Goal: Information Seeking & Learning: Learn about a topic

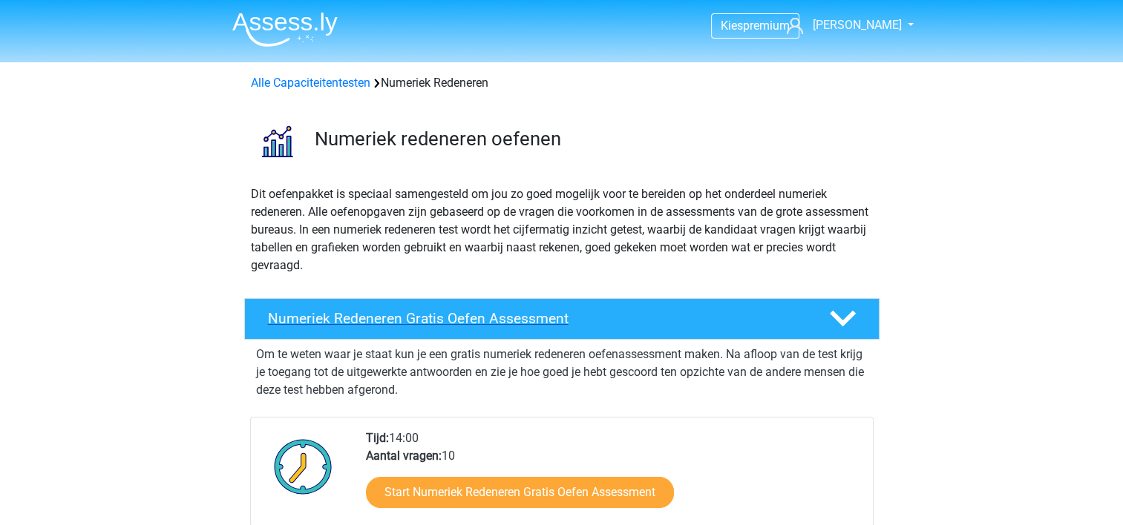
click at [519, 315] on h4 "Numeriek Redeneren Gratis Oefen Assessment" at bounding box center [536, 318] width 537 height 17
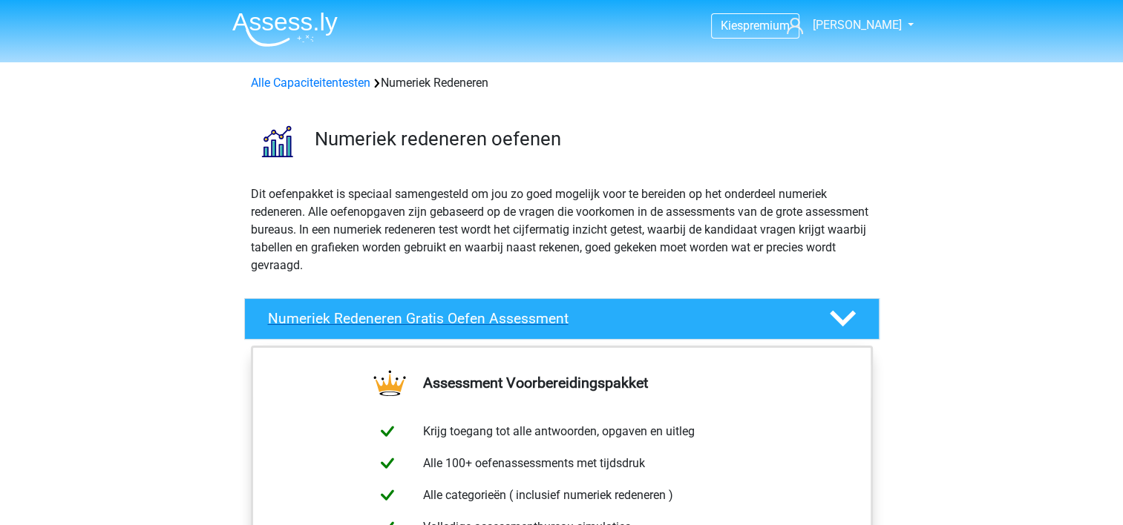
click at [527, 323] on h4 "Numeriek Redeneren Gratis Oefen Assessment" at bounding box center [536, 318] width 537 height 17
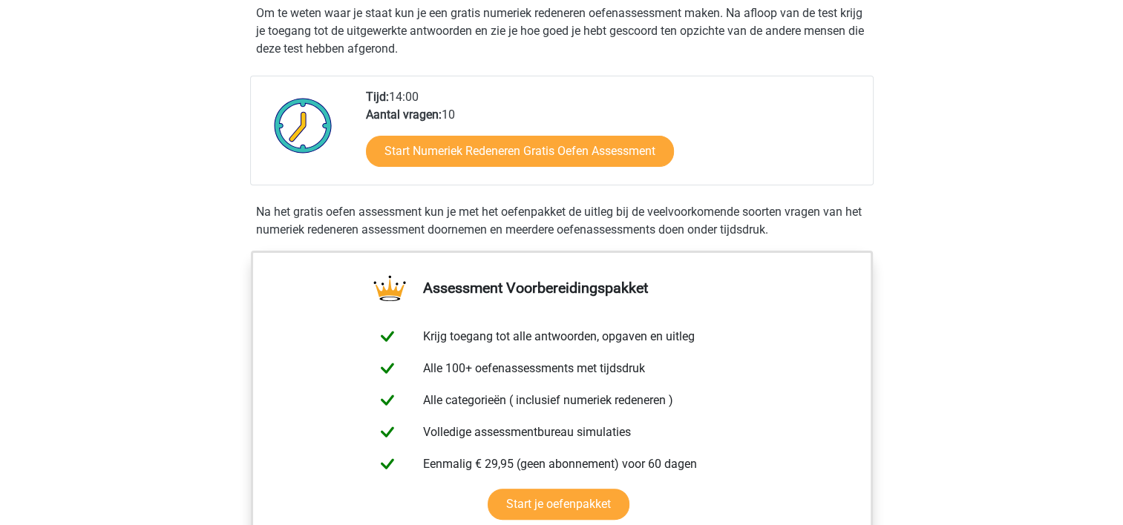
scroll to position [326, 0]
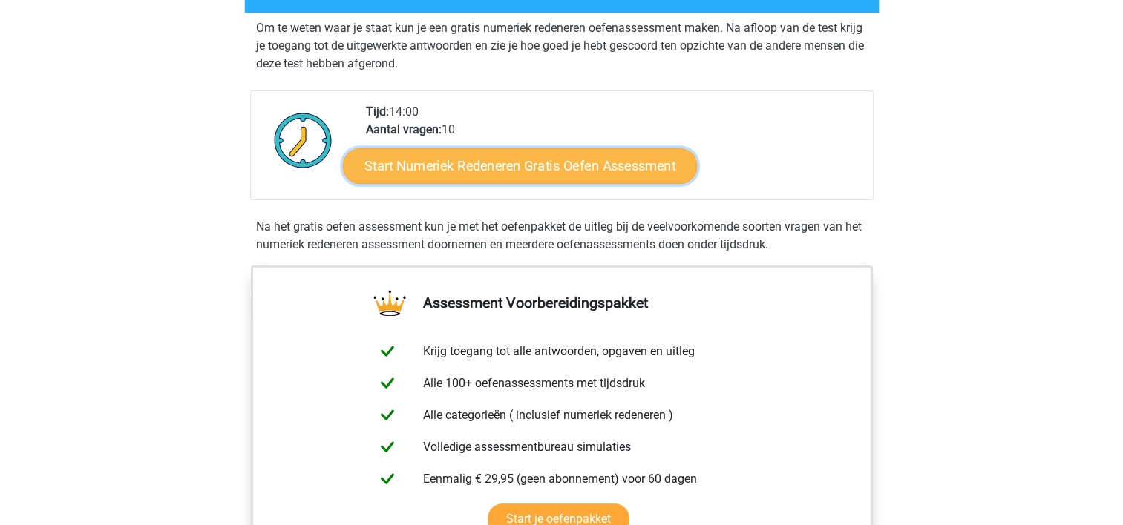
click at [543, 160] on link "Start Numeriek Redeneren Gratis Oefen Assessment" at bounding box center [520, 166] width 354 height 36
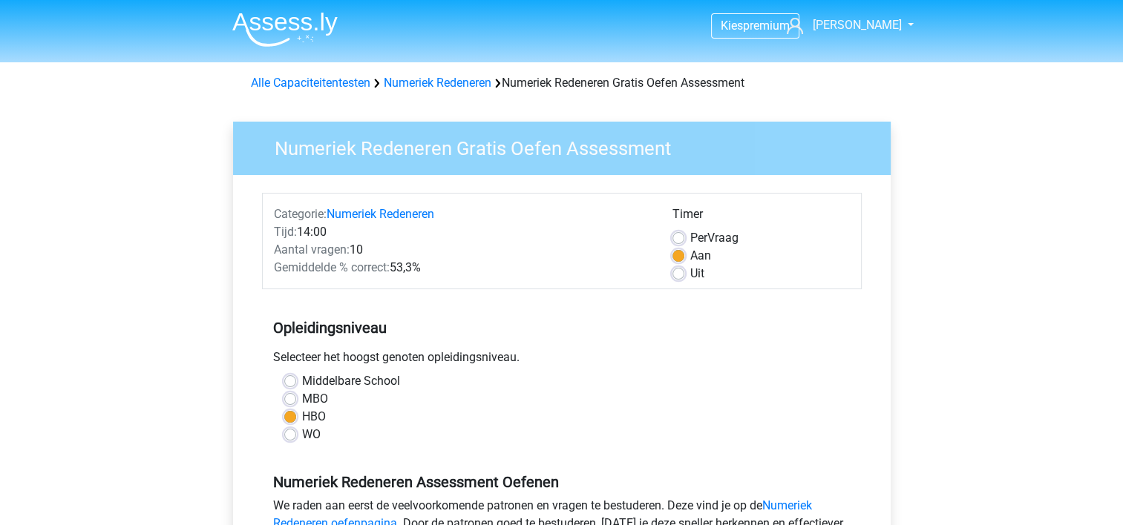
scroll to position [338, 0]
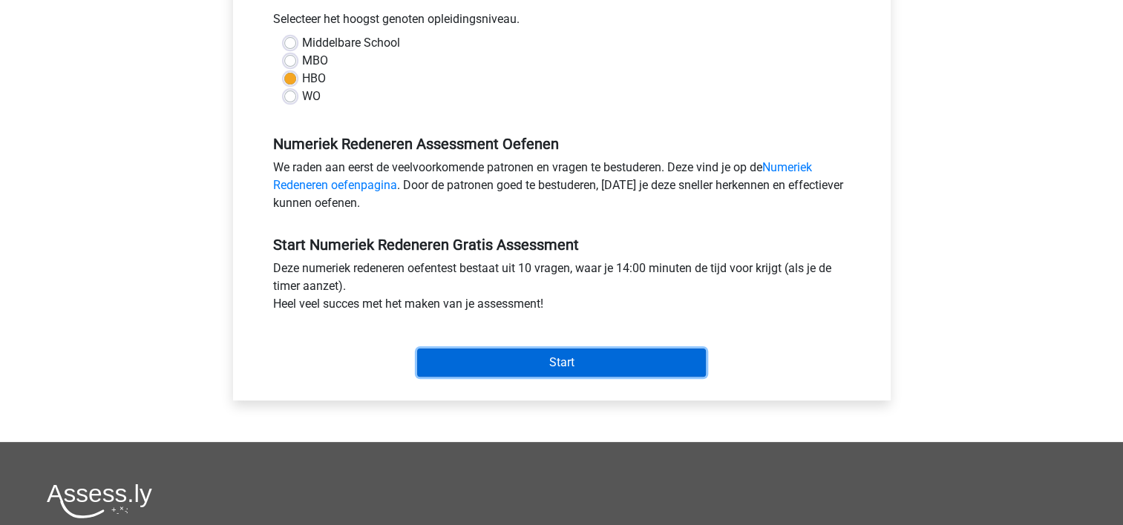
click at [508, 359] on input "Start" at bounding box center [561, 363] width 289 height 28
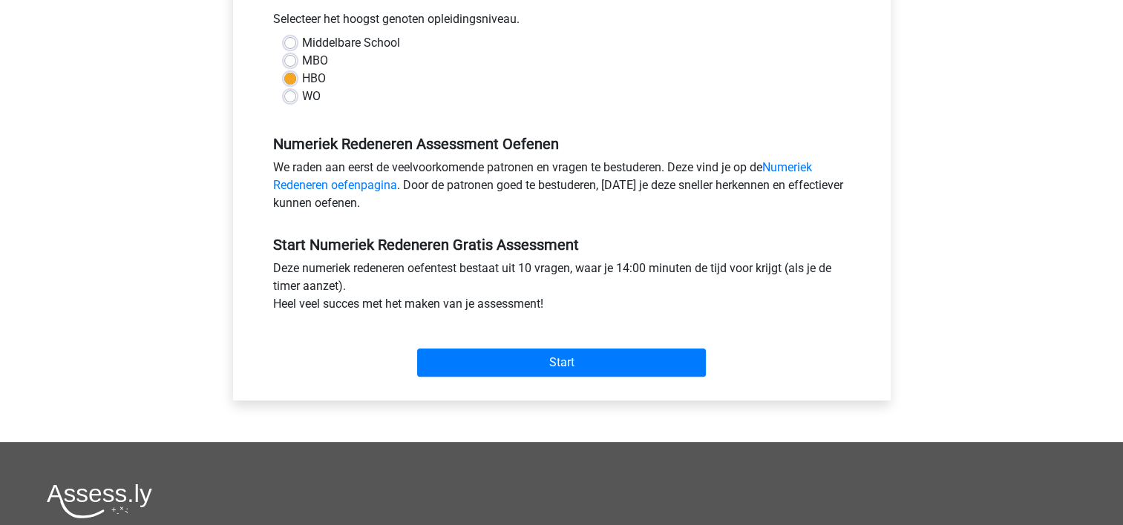
click at [496, 344] on div "Start" at bounding box center [562, 351] width 600 height 52
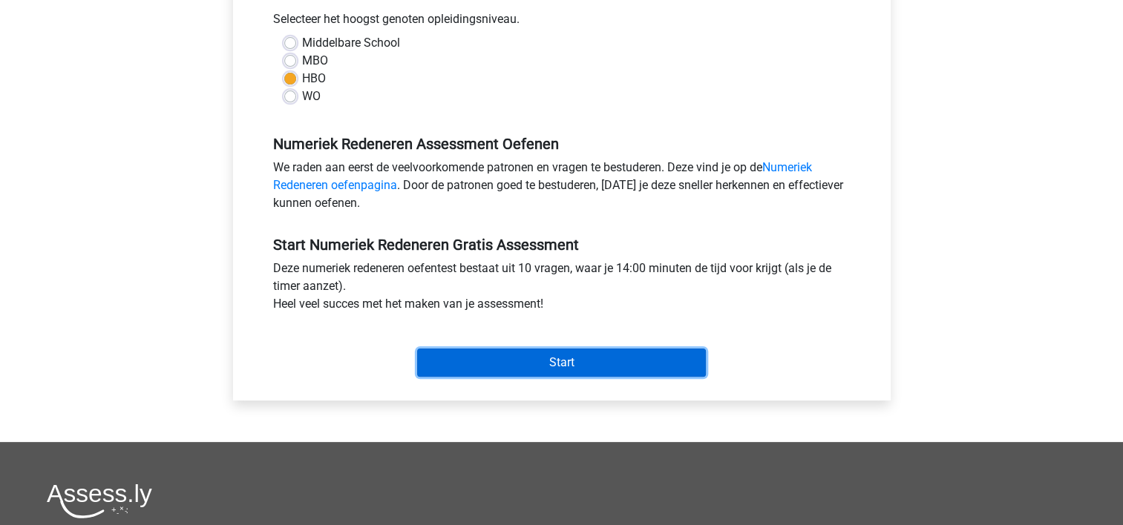
click at [496, 353] on input "Start" at bounding box center [561, 363] width 289 height 28
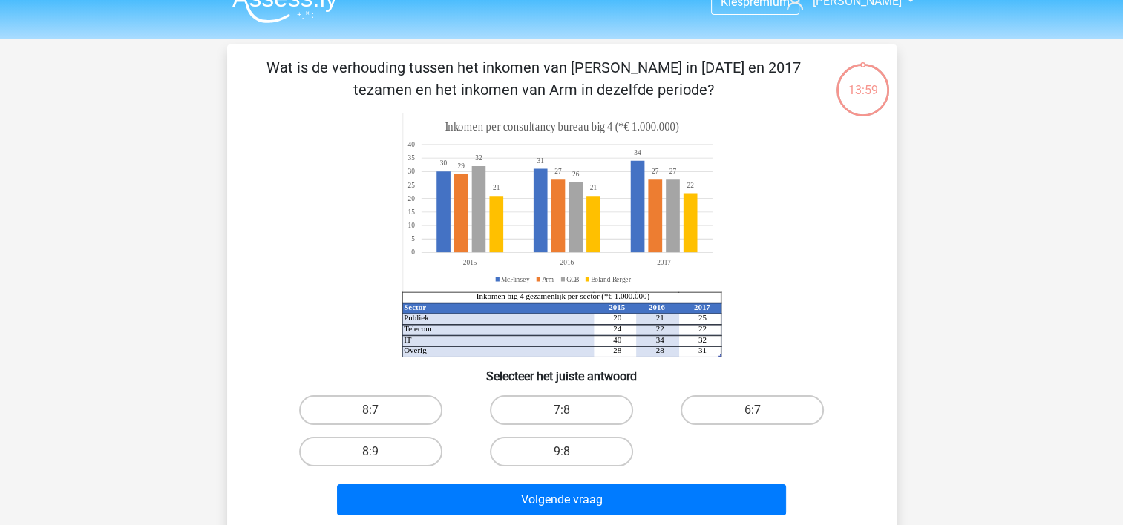
scroll to position [27, 0]
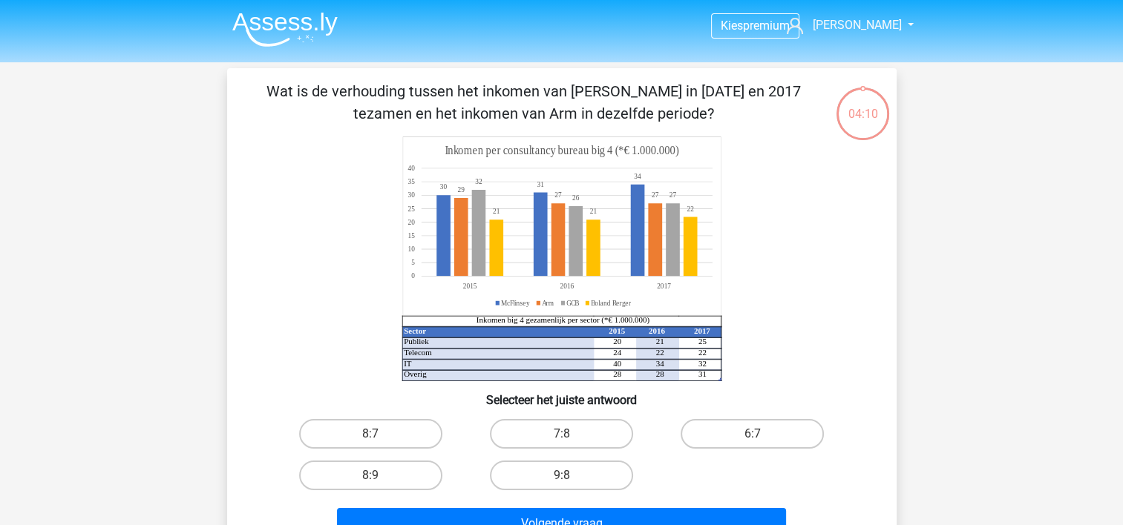
click at [284, 27] on img at bounding box center [284, 29] width 105 height 35
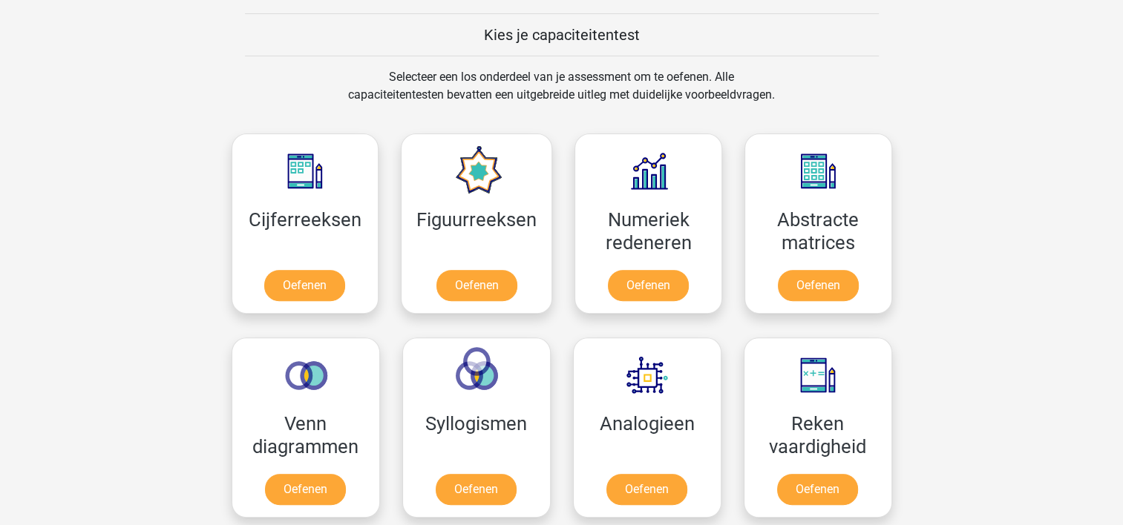
scroll to position [563, 0]
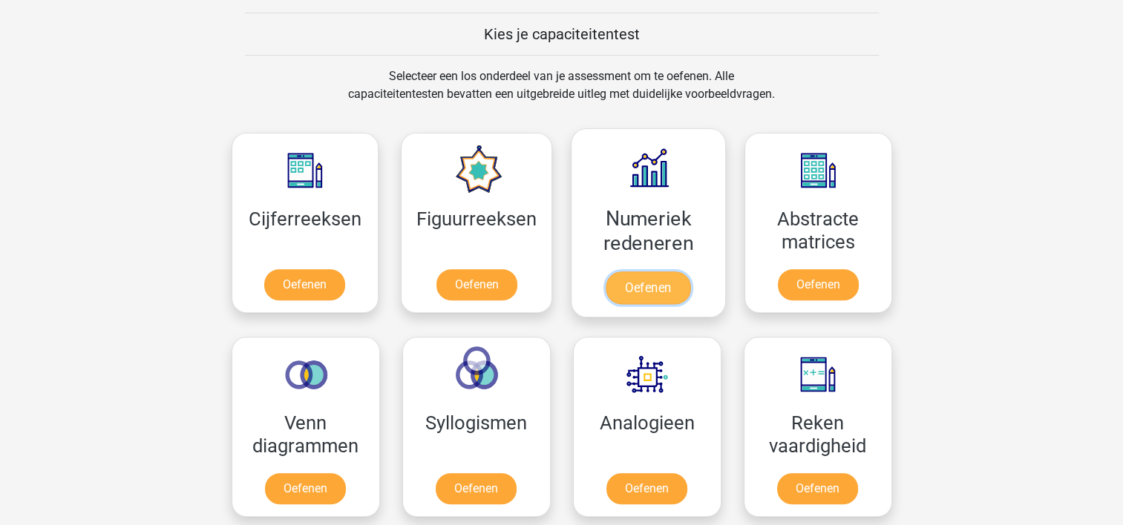
click at [635, 275] on link "Oefenen" at bounding box center [647, 288] width 85 height 33
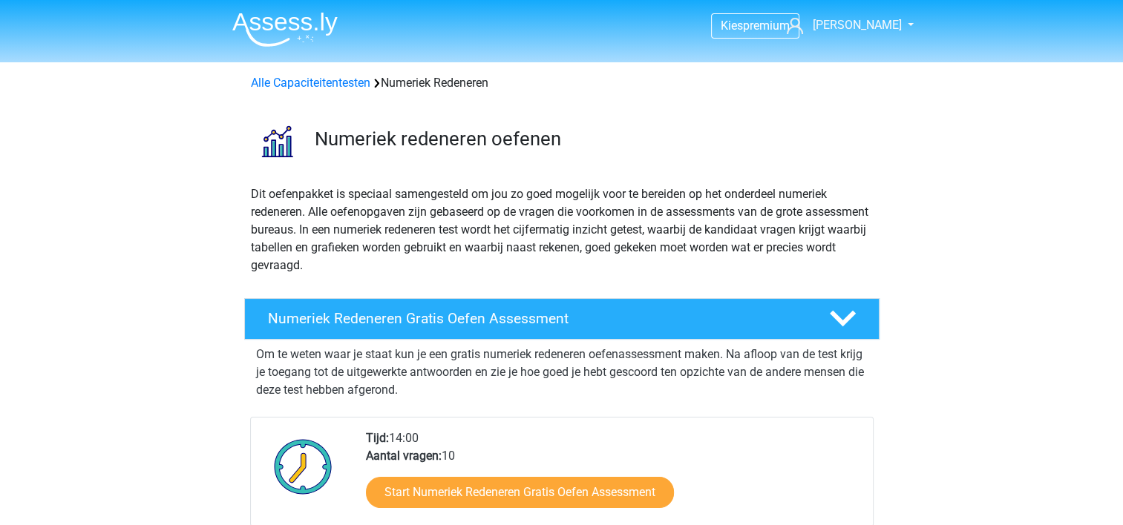
scroll to position [119, 0]
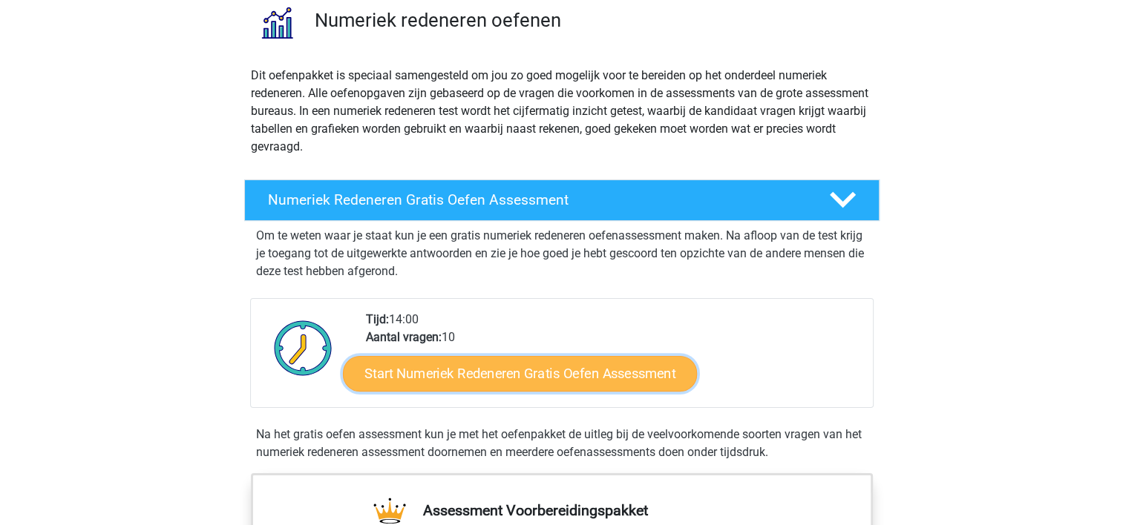
click at [516, 376] on link "Start Numeriek Redeneren Gratis Oefen Assessment" at bounding box center [520, 373] width 354 height 36
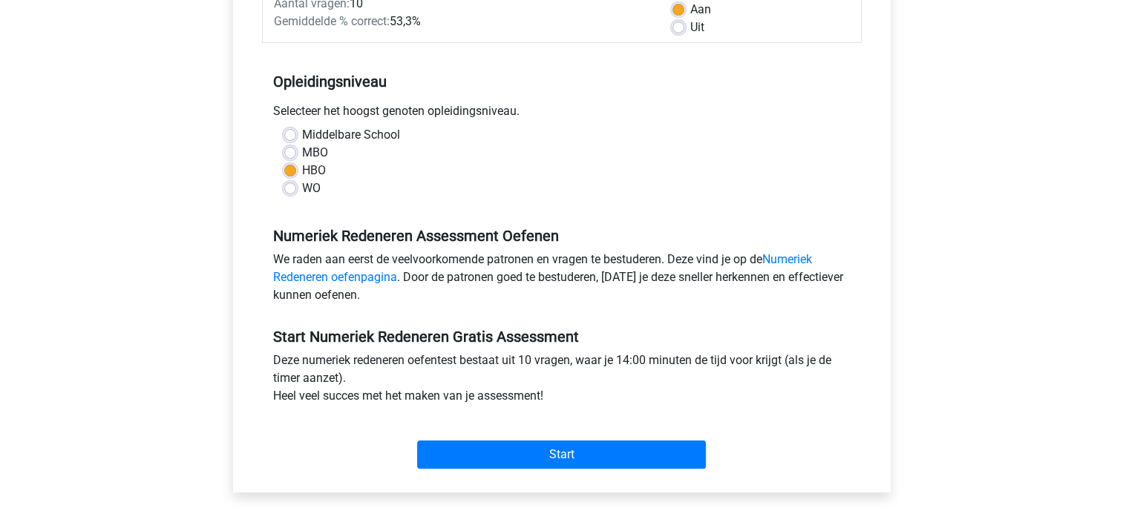
scroll to position [252, 0]
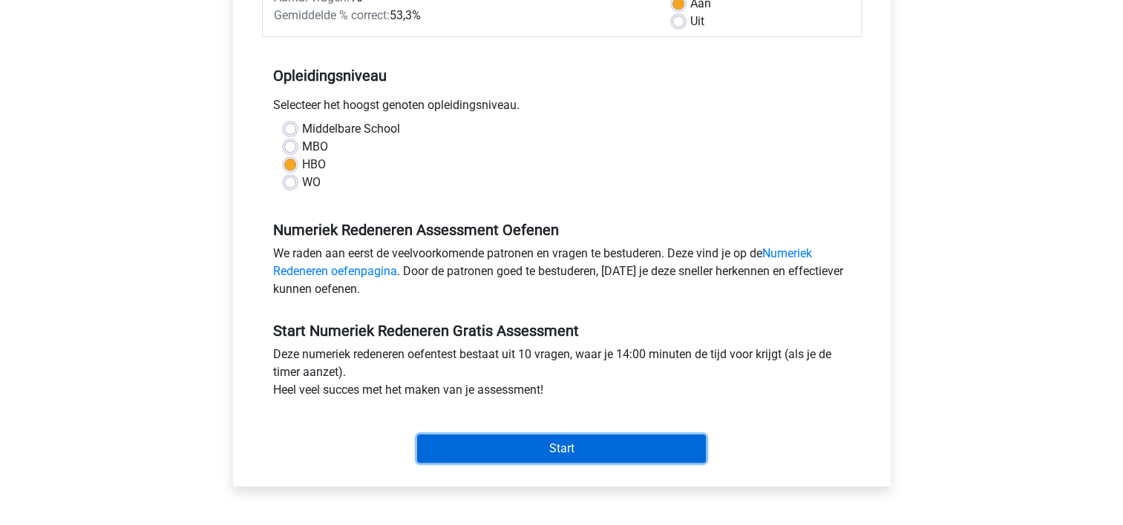
click at [525, 456] on input "Start" at bounding box center [561, 449] width 289 height 28
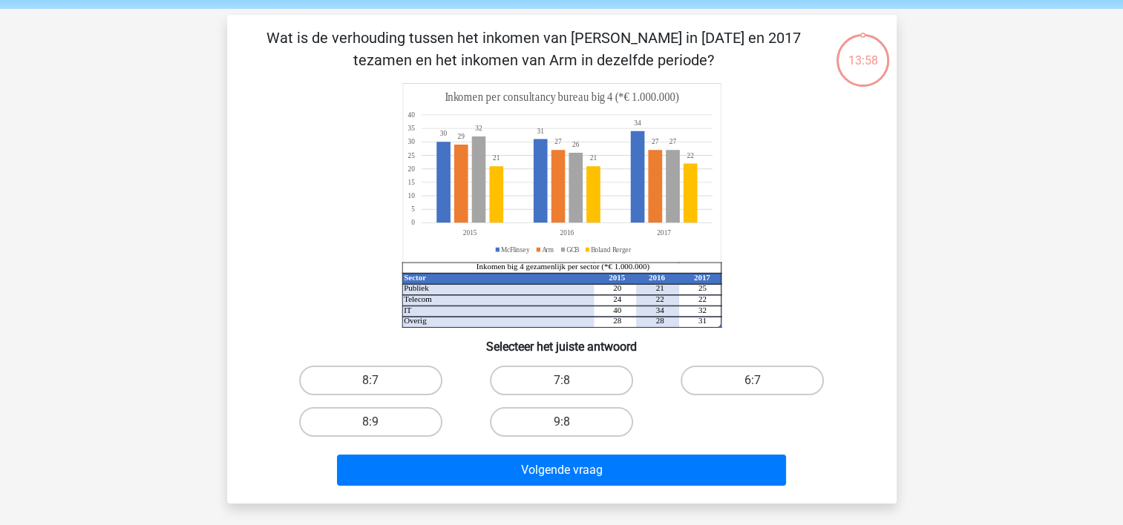
scroll to position [55, 0]
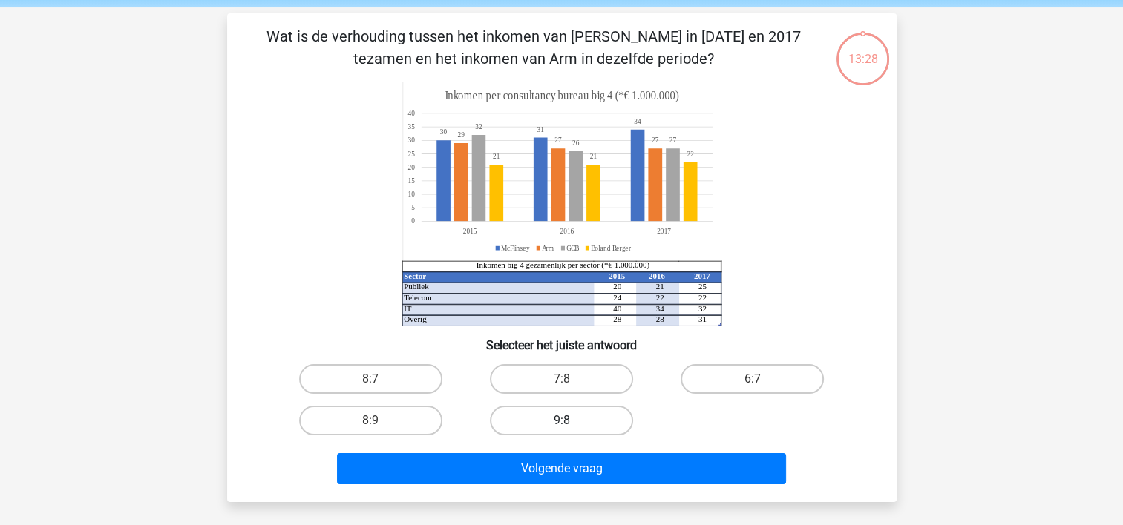
click at [543, 416] on label "9:8" at bounding box center [561, 421] width 143 height 30
click at [561, 421] on input "9:8" at bounding box center [566, 426] width 10 height 10
radio input "true"
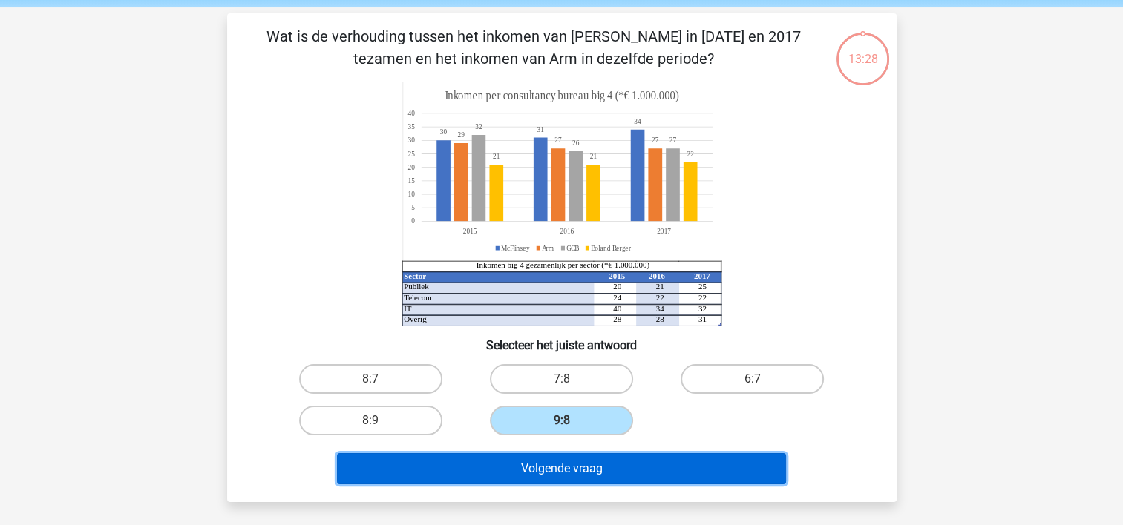
click at [559, 460] on button "Volgende vraag" at bounding box center [561, 468] width 449 height 31
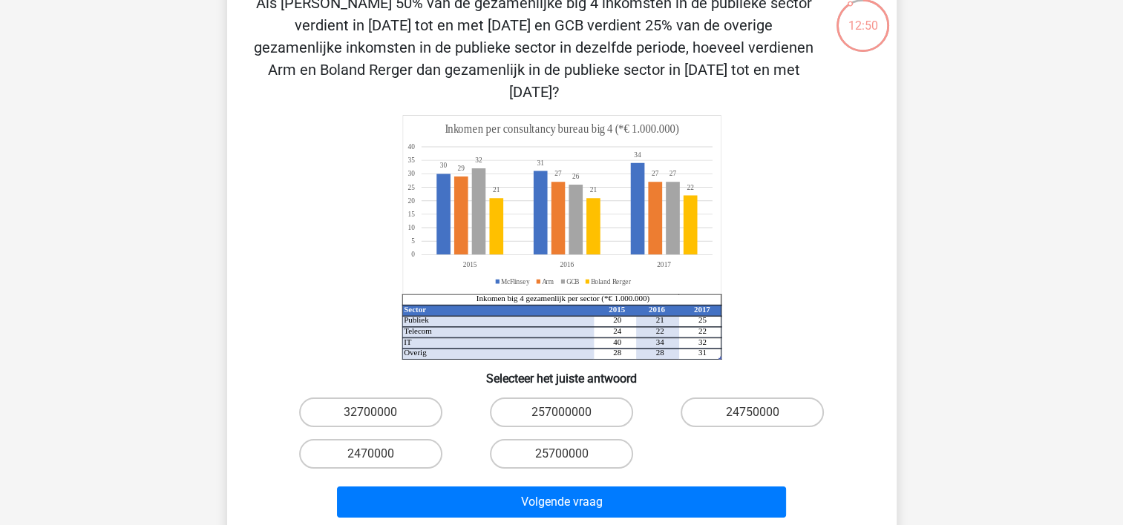
scroll to position [89, 0]
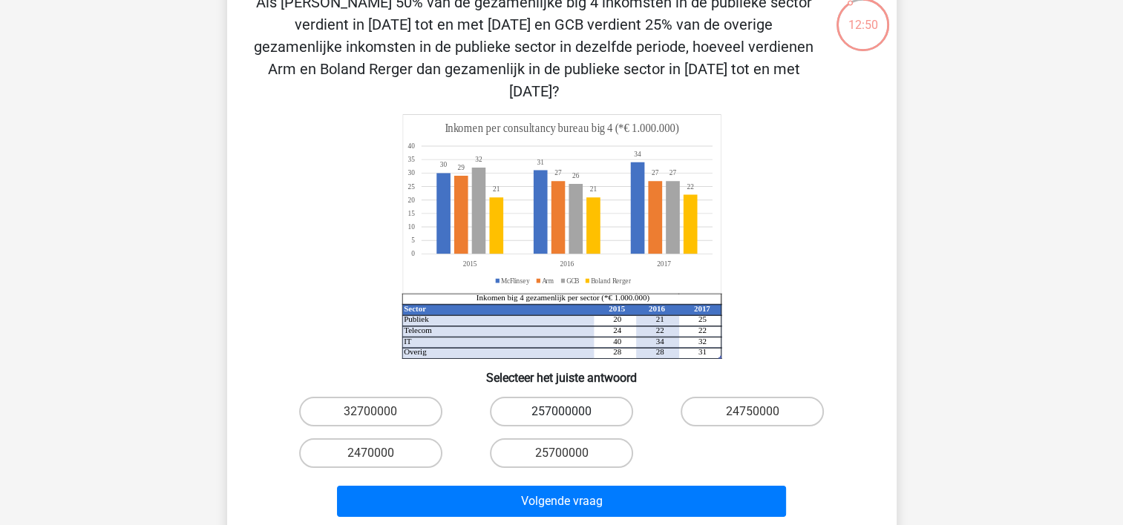
click at [602, 397] on label "257000000" at bounding box center [561, 412] width 143 height 30
click at [571, 412] on input "257000000" at bounding box center [566, 417] width 10 height 10
radio input "true"
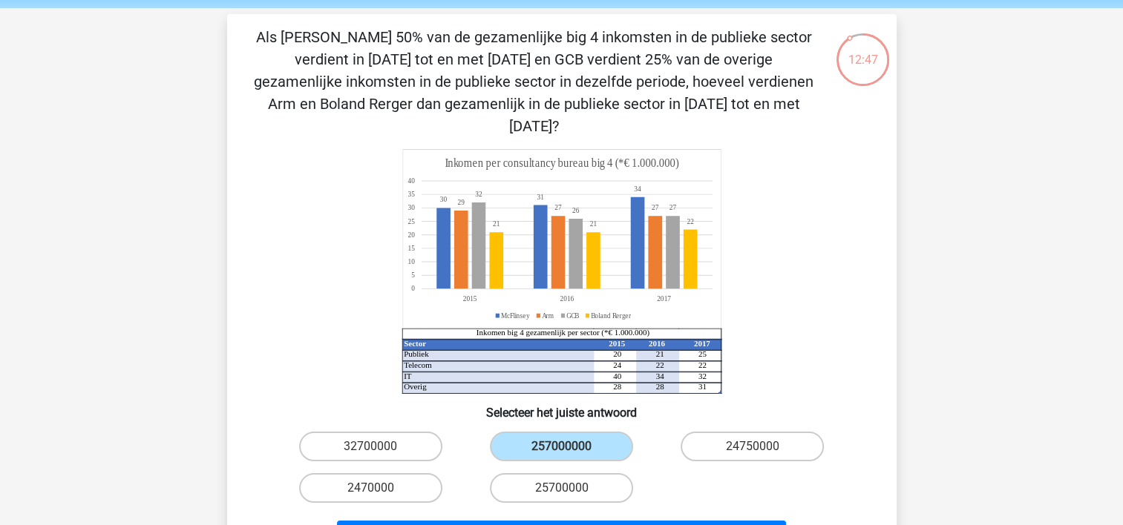
scroll to position [55, 0]
click at [418, 473] on label "2470000" at bounding box center [370, 488] width 143 height 30
click at [380, 487] on input "2470000" at bounding box center [375, 492] width 10 height 10
radio input "true"
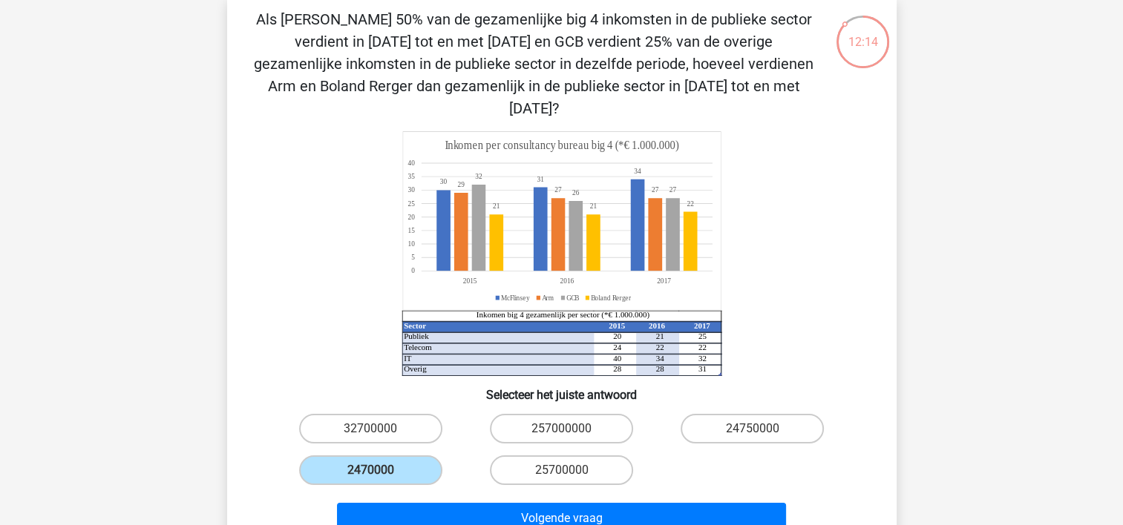
scroll to position [73, 0]
click at [718, 421] on div "24750000" at bounding box center [752, 428] width 191 height 42
click at [746, 413] on label "24750000" at bounding box center [751, 428] width 143 height 30
click at [752, 428] on input "24750000" at bounding box center [757, 433] width 10 height 10
radio input "true"
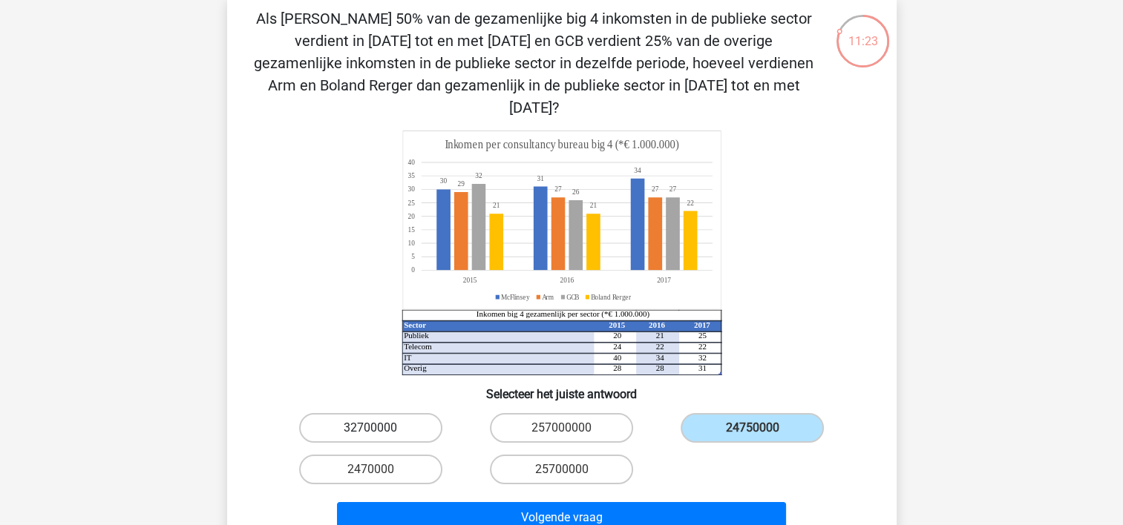
click at [418, 413] on label "32700000" at bounding box center [370, 428] width 143 height 30
click at [380, 428] on input "32700000" at bounding box center [375, 433] width 10 height 10
radio input "true"
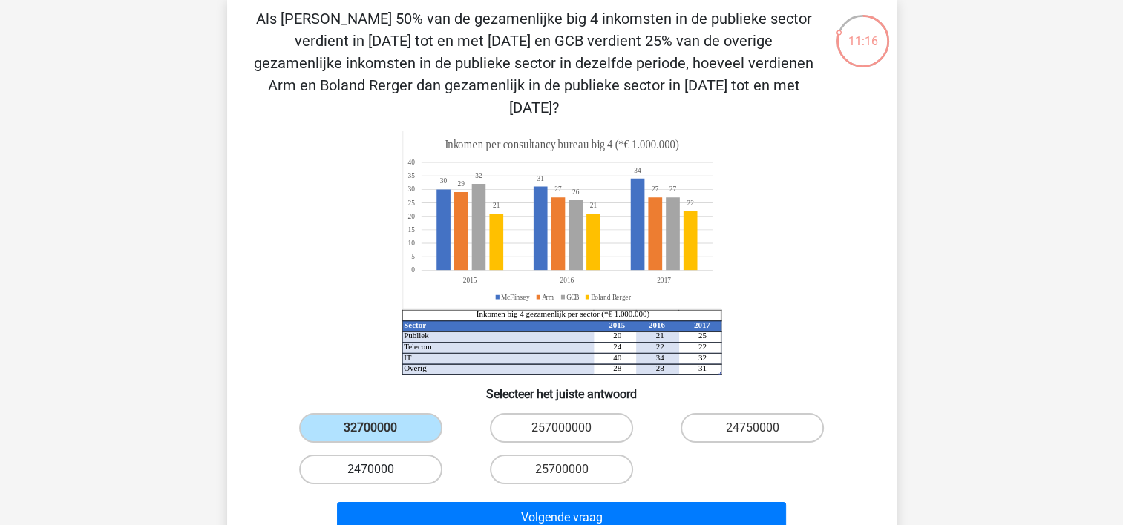
click at [375, 455] on label "2470000" at bounding box center [370, 470] width 143 height 30
click at [375, 470] on input "2470000" at bounding box center [375, 475] width 10 height 10
radio input "true"
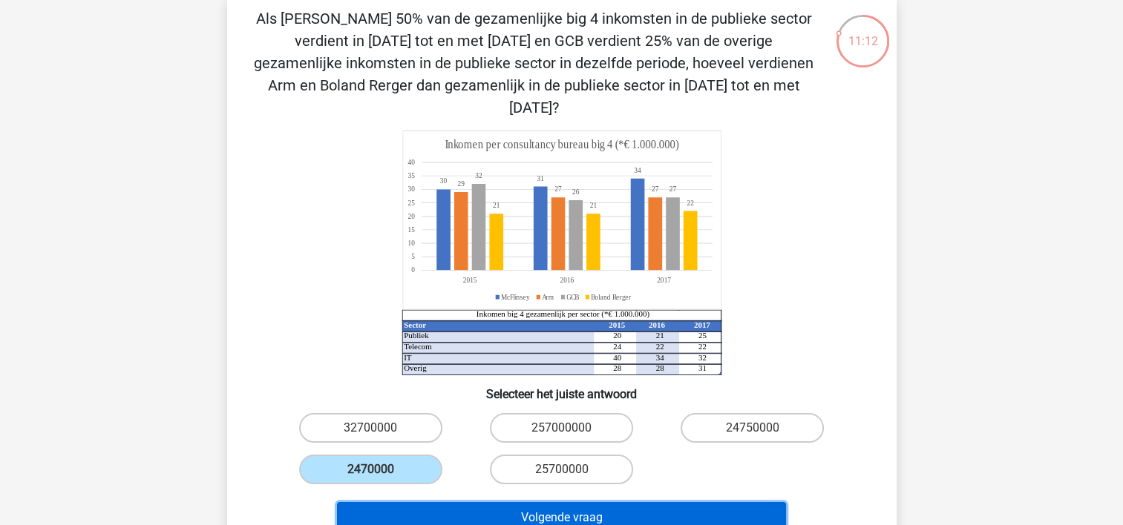
click at [508, 502] on button "Volgende vraag" at bounding box center [561, 517] width 449 height 31
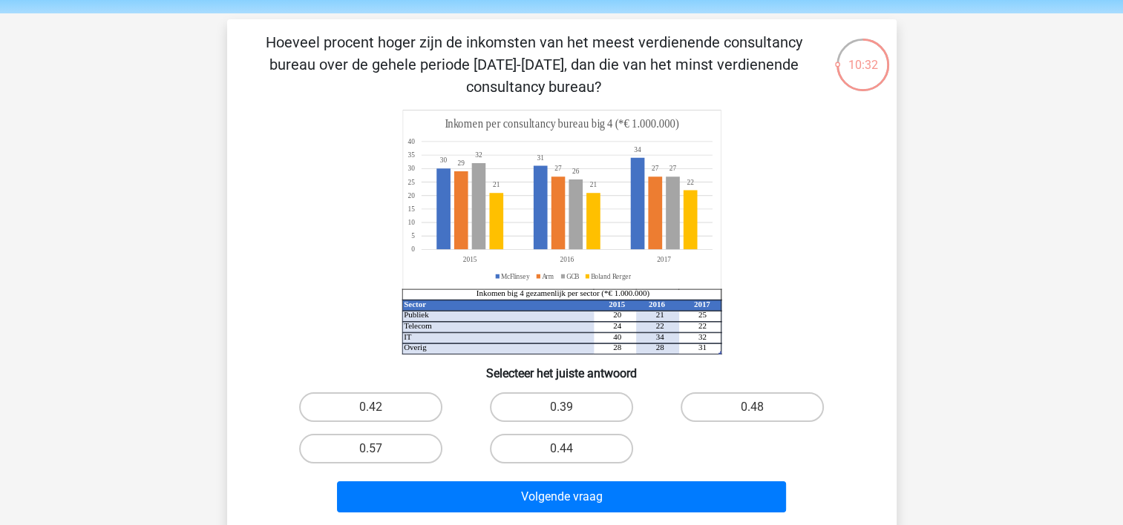
scroll to position [157, 0]
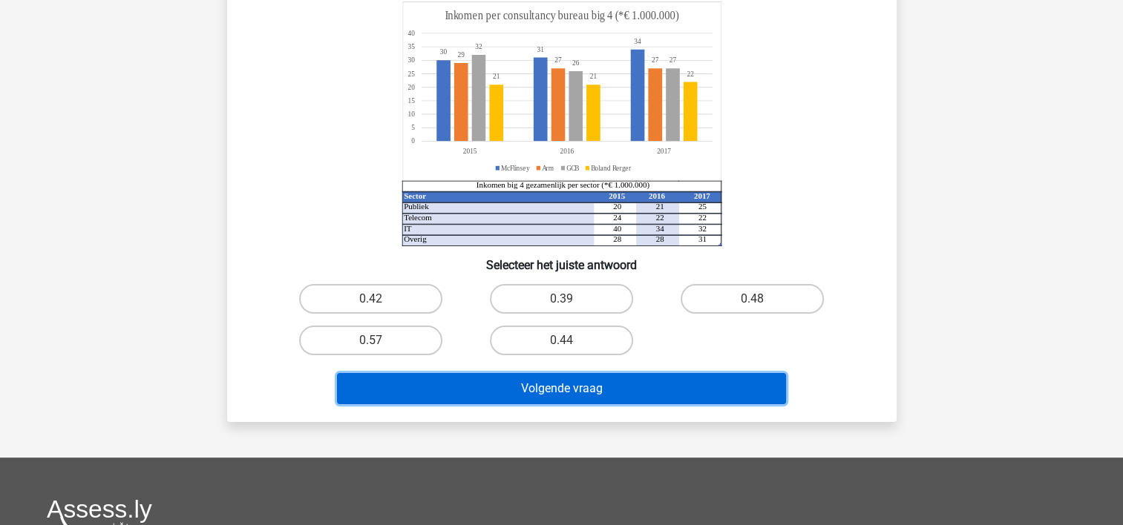
click at [637, 393] on button "Volgende vraag" at bounding box center [561, 388] width 449 height 31
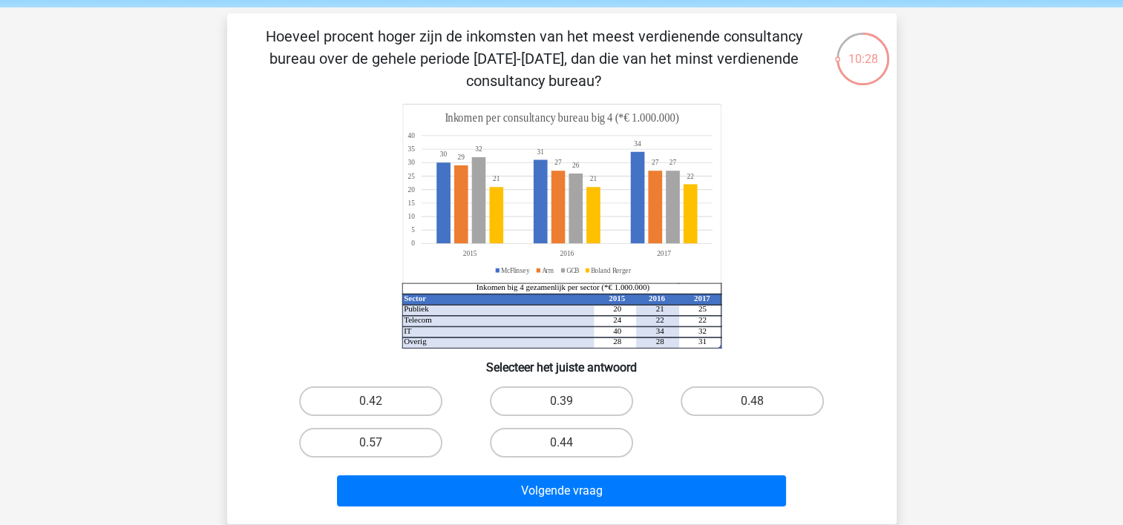
scroll to position [62, 0]
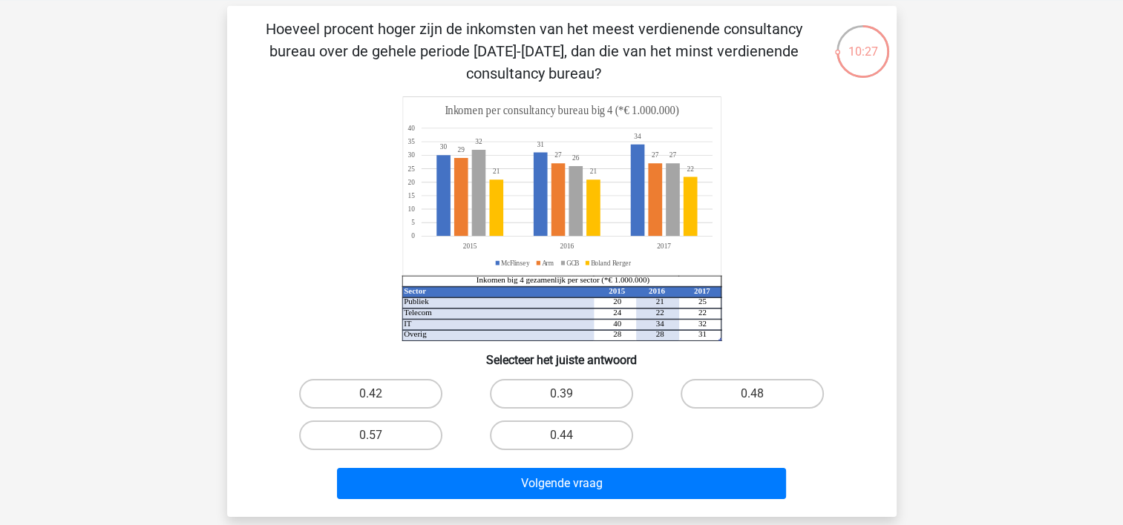
click at [457, 390] on div "0.42" at bounding box center [370, 394] width 179 height 30
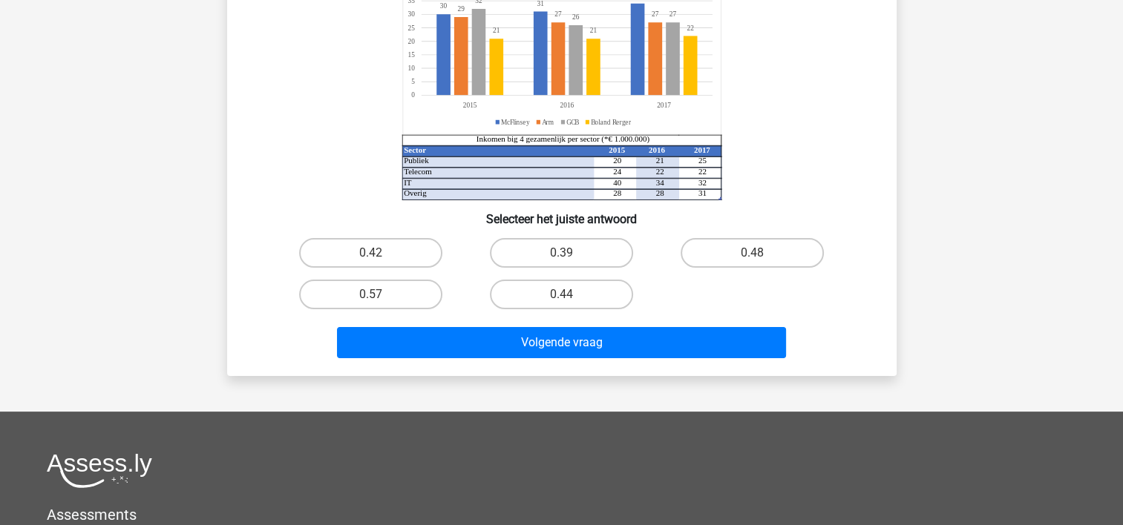
scroll to position [215, 0]
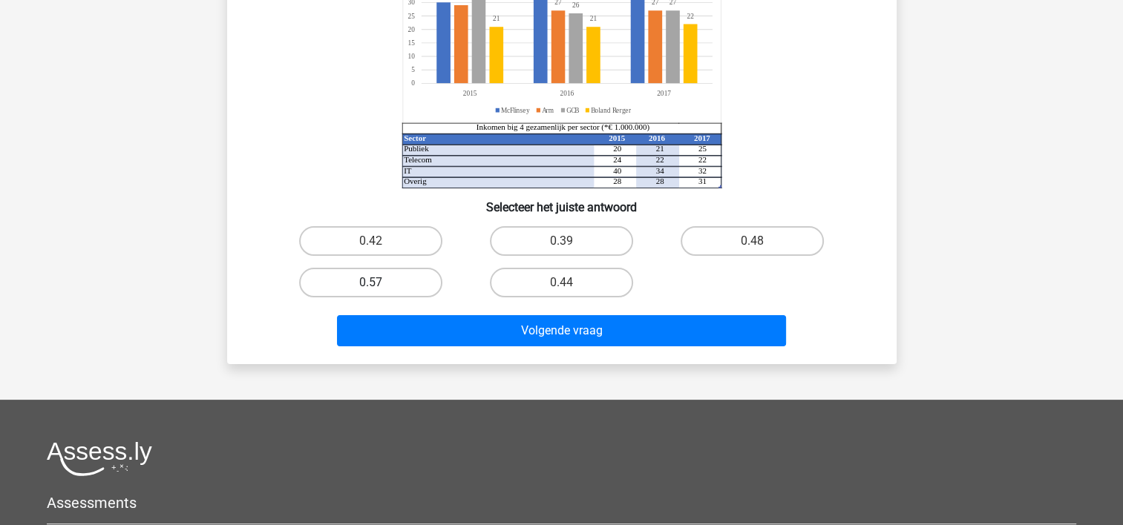
click at [384, 285] on label "0.57" at bounding box center [370, 283] width 143 height 30
click at [380, 285] on input "0.57" at bounding box center [375, 288] width 10 height 10
radio input "true"
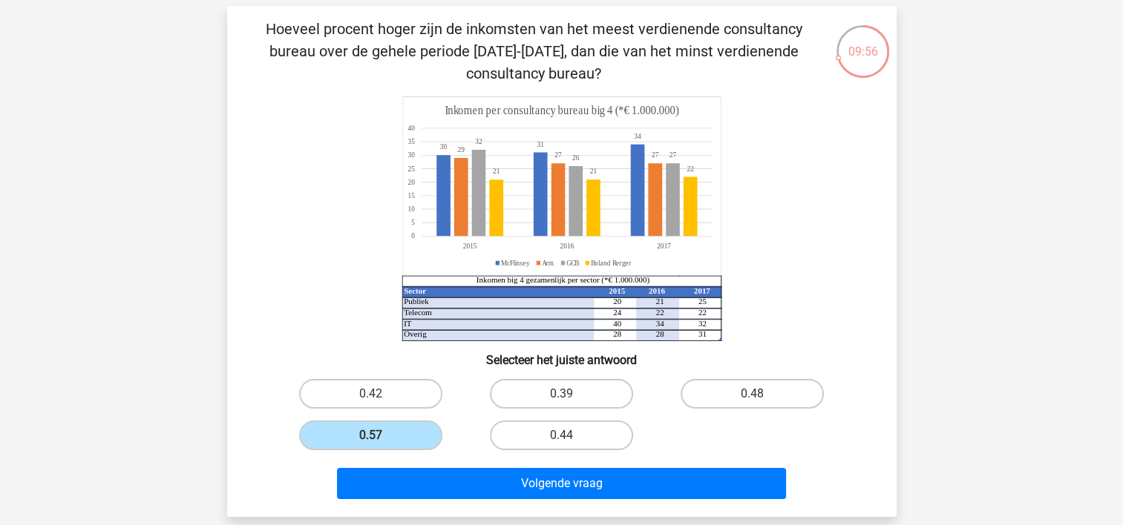
scroll to position [68, 0]
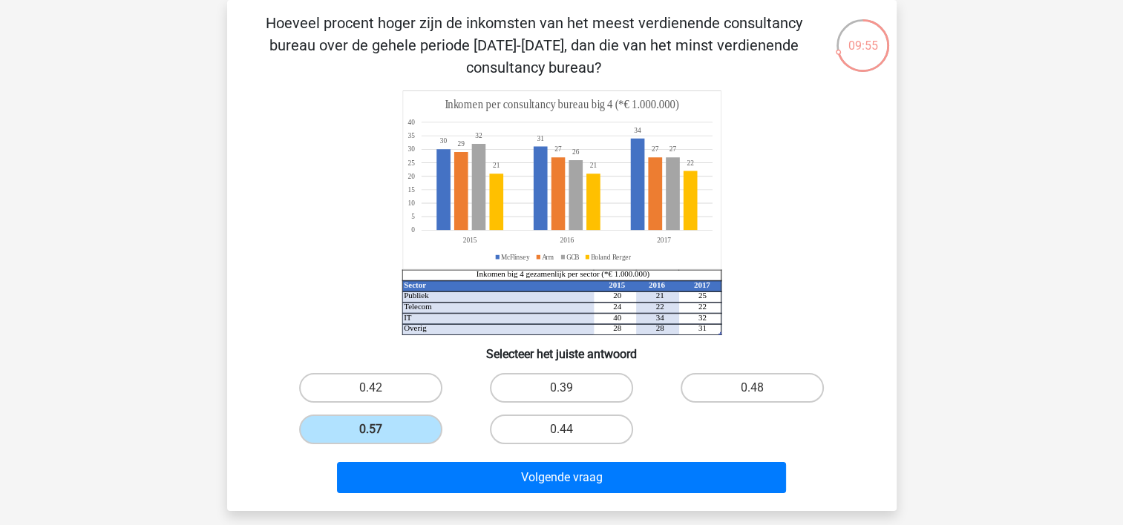
click at [466, 387] on div "0.39" at bounding box center [561, 388] width 191 height 42
click at [405, 389] on label "0.42" at bounding box center [370, 388] width 143 height 30
click at [380, 389] on input "0.42" at bounding box center [375, 393] width 10 height 10
radio input "true"
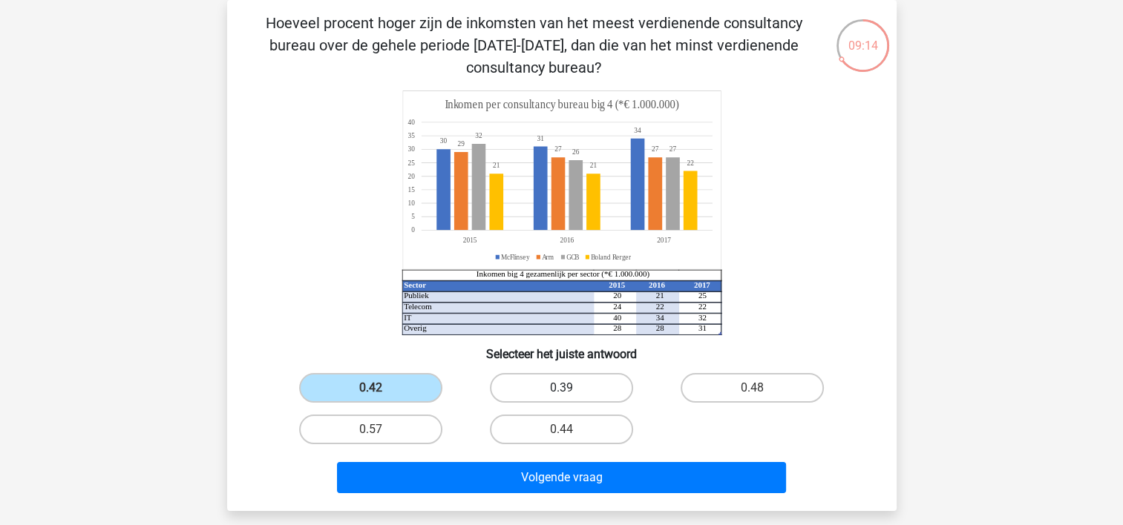
click at [552, 388] on label "0.39" at bounding box center [561, 388] width 143 height 30
click at [561, 388] on input "0.39" at bounding box center [566, 393] width 10 height 10
radio input "true"
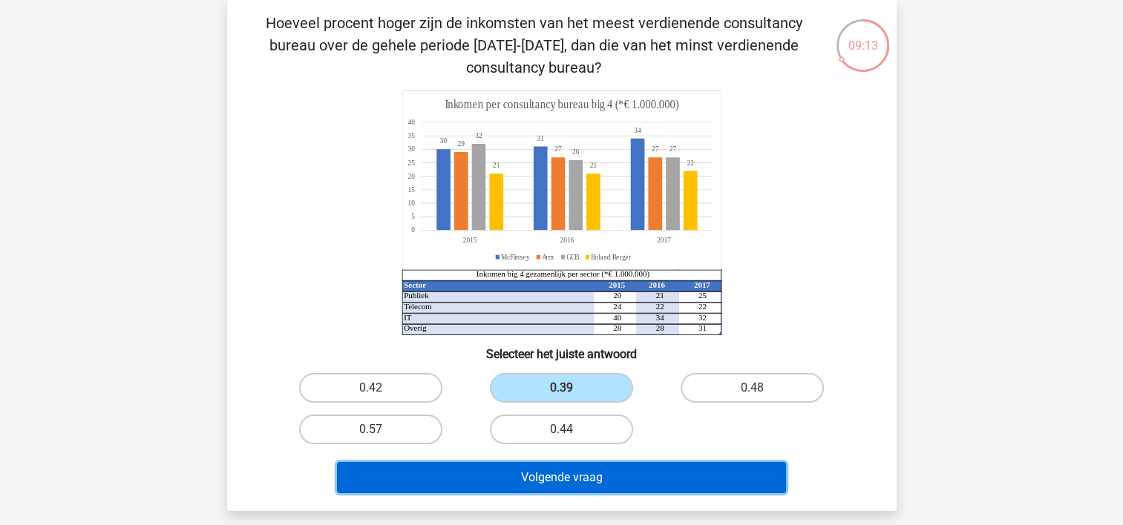
click at [558, 473] on button "Volgende vraag" at bounding box center [561, 477] width 449 height 31
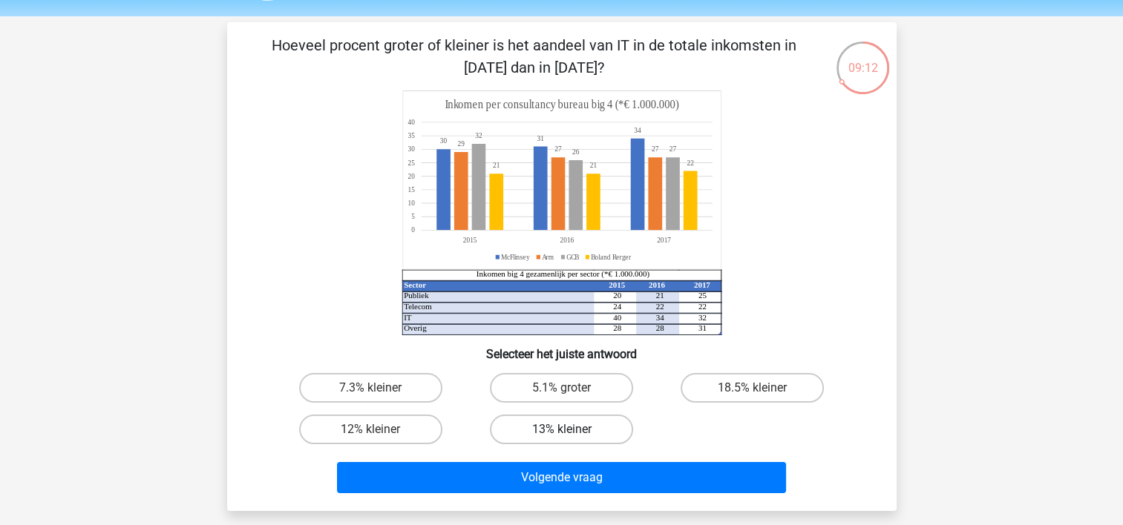
scroll to position [45, 0]
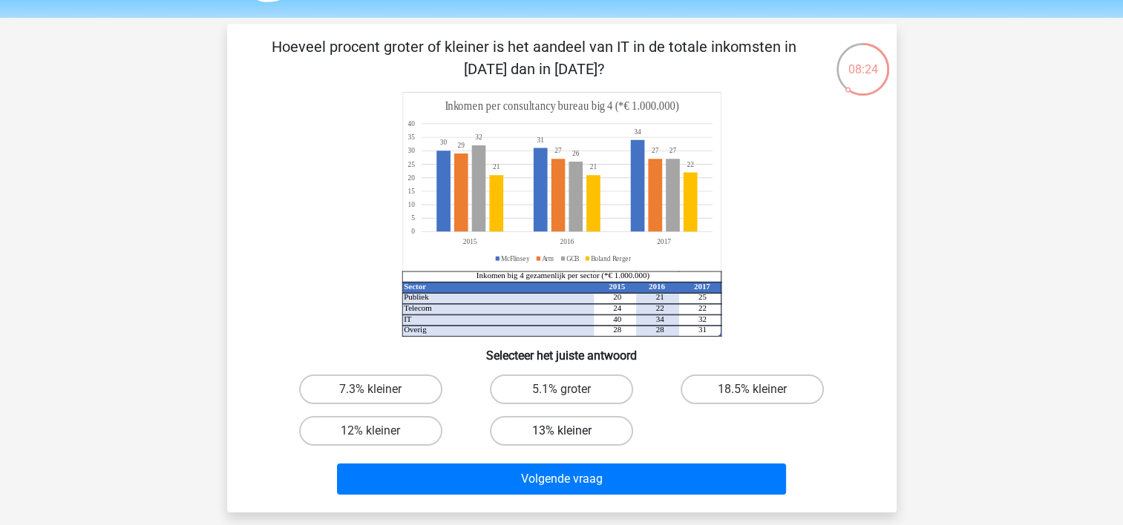
click at [594, 438] on label "13% kleiner" at bounding box center [561, 431] width 143 height 30
click at [571, 438] on input "13% kleiner" at bounding box center [566, 436] width 10 height 10
radio input "true"
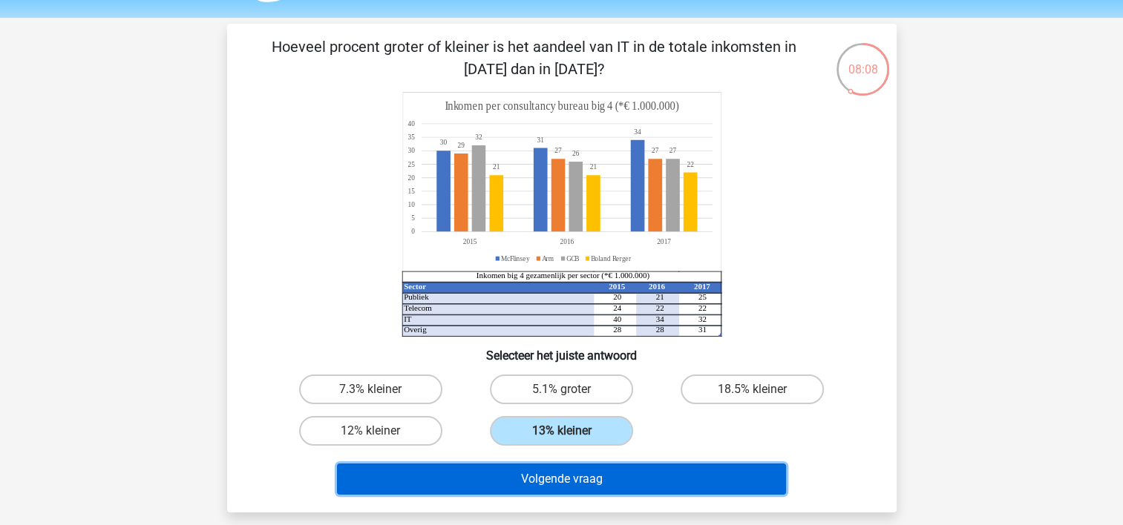
click at [647, 481] on button "Volgende vraag" at bounding box center [561, 479] width 449 height 31
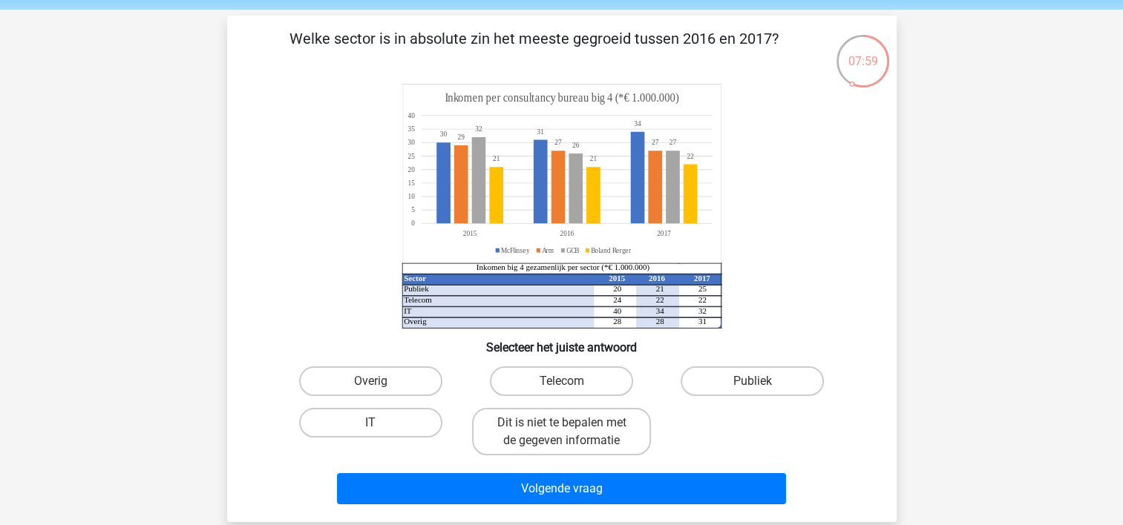
scroll to position [53, 0]
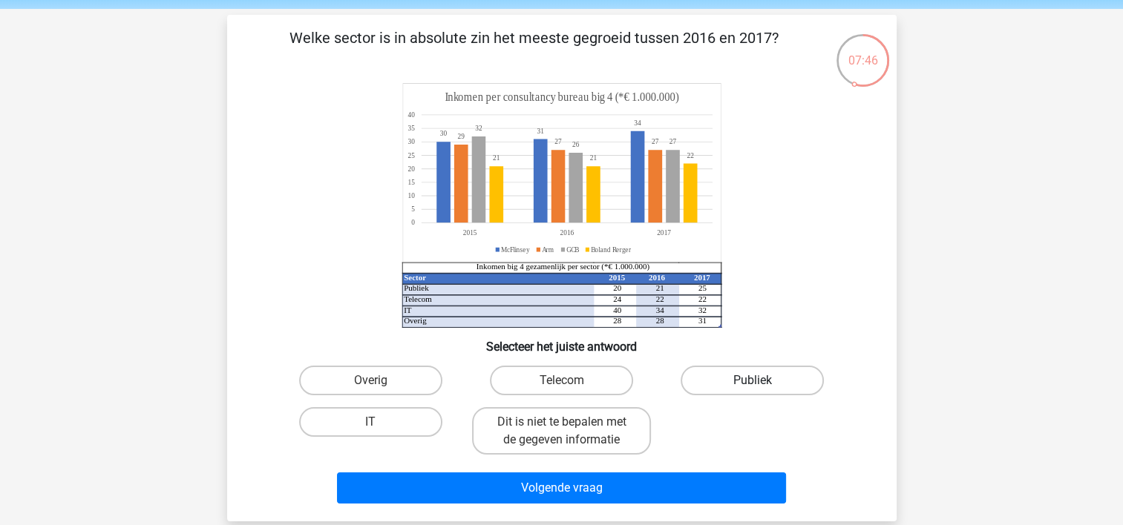
click at [789, 392] on label "Publiek" at bounding box center [751, 381] width 143 height 30
click at [762, 390] on input "Publiek" at bounding box center [757, 386] width 10 height 10
radio input "true"
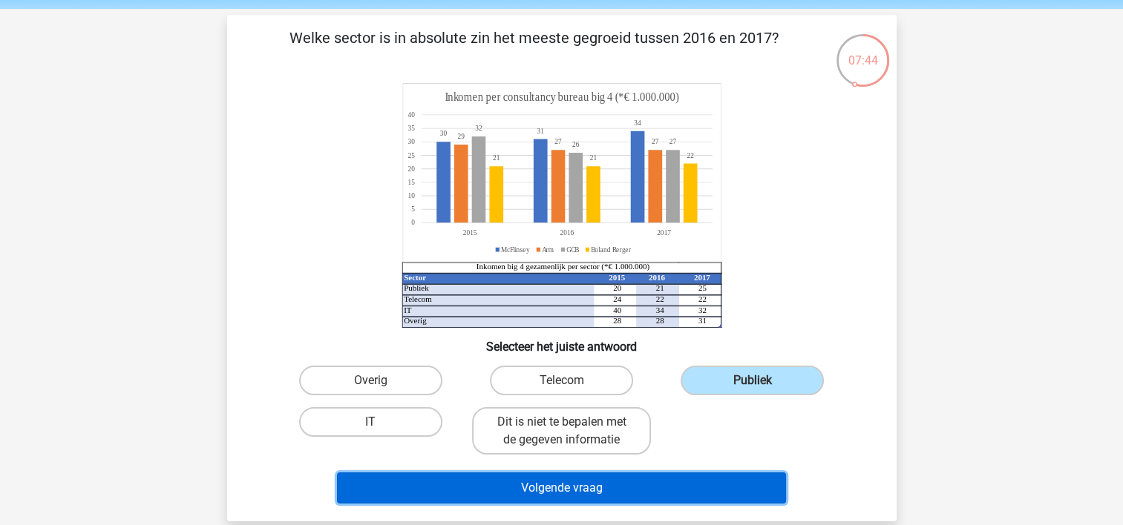
click at [682, 475] on button "Volgende vraag" at bounding box center [561, 488] width 449 height 31
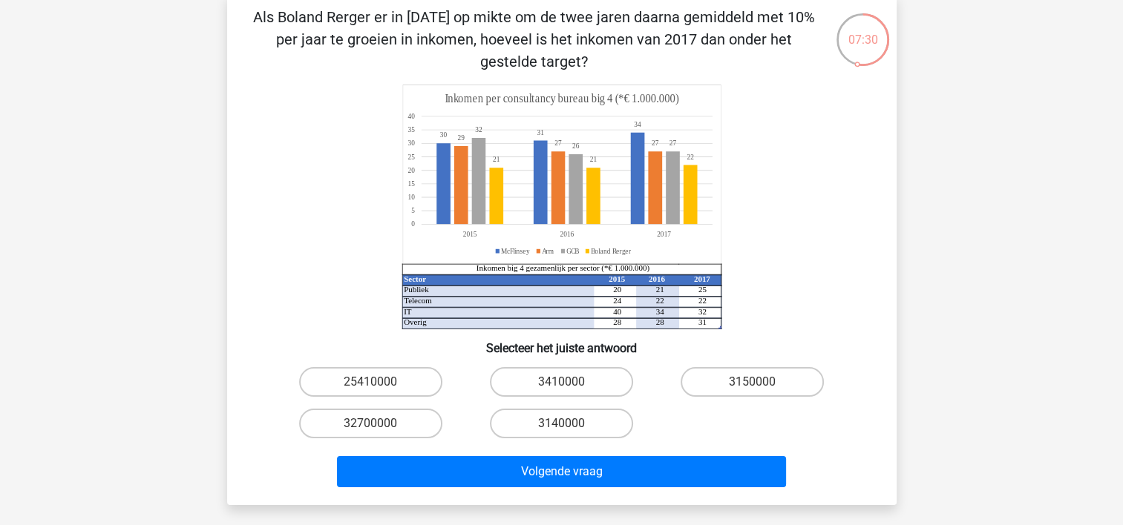
scroll to position [76, 0]
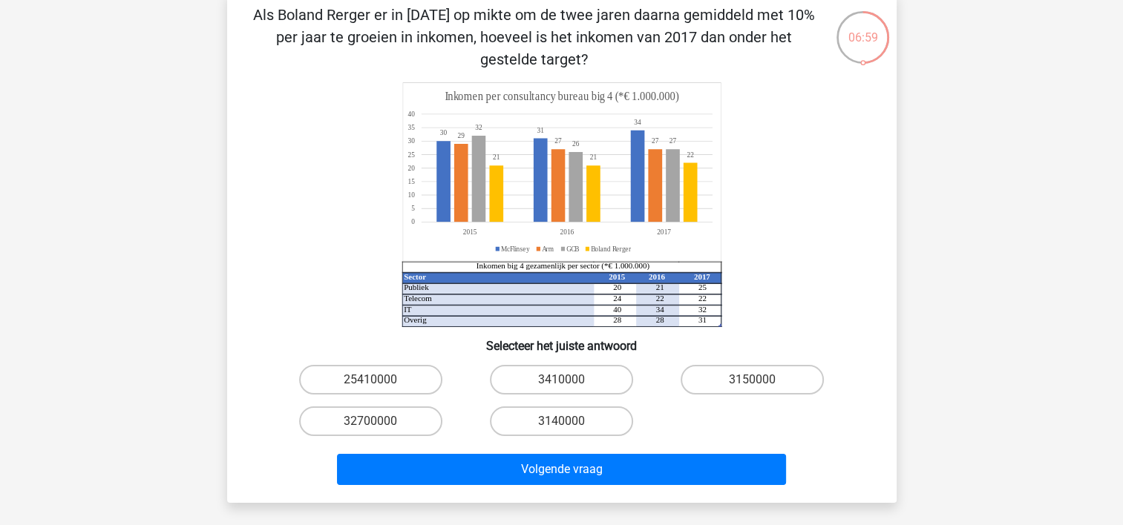
click at [759, 157] on icon "Sector 2015 2016 2017 Publiek 20 21 25 Telecom 24 22 22 IT 40 34 32 Overig 28 2…" at bounding box center [562, 204] width 598 height 245
click at [565, 381] on input "3410000" at bounding box center [566, 385] width 10 height 10
radio input "true"
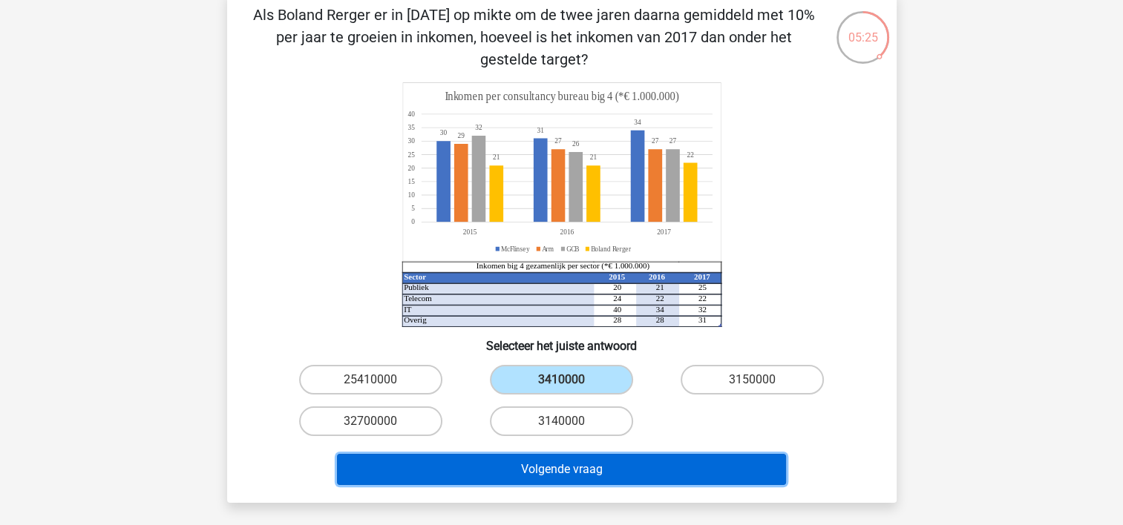
click at [558, 473] on button "Volgende vraag" at bounding box center [561, 469] width 449 height 31
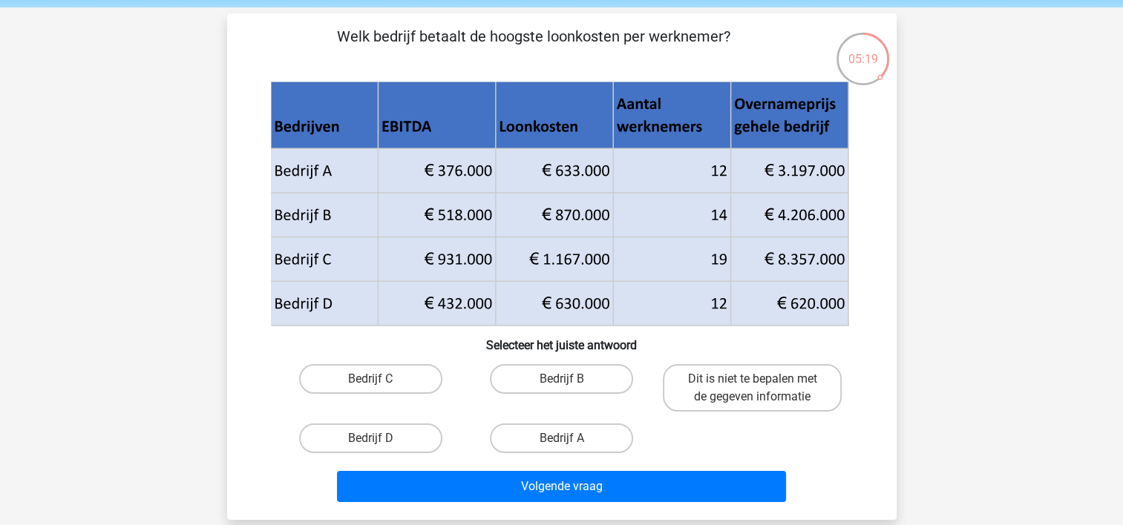
scroll to position [57, 0]
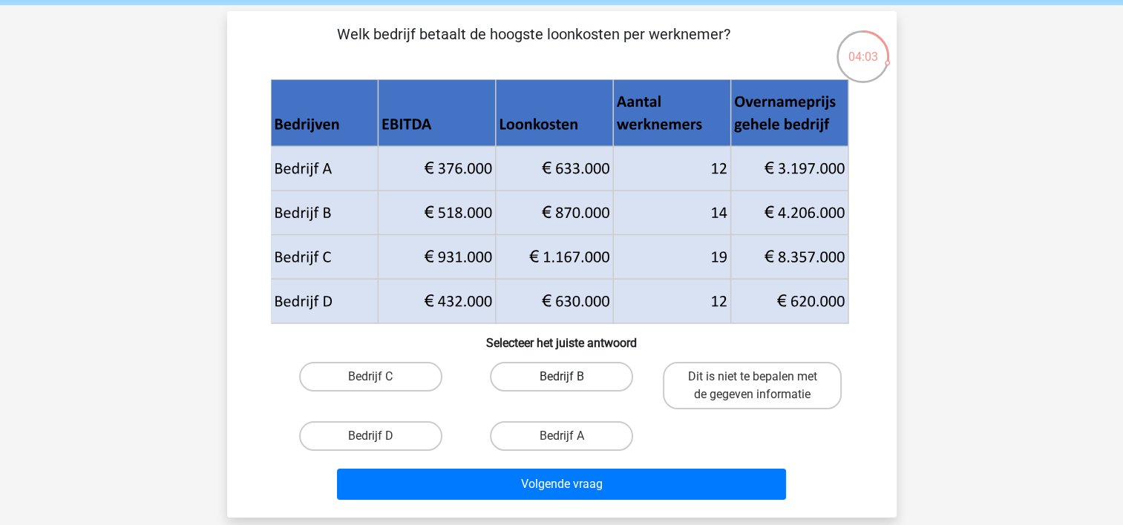
click at [548, 371] on label "Bedrijf B" at bounding box center [561, 377] width 143 height 30
click at [561, 377] on input "Bedrijf B" at bounding box center [566, 382] width 10 height 10
radio input "true"
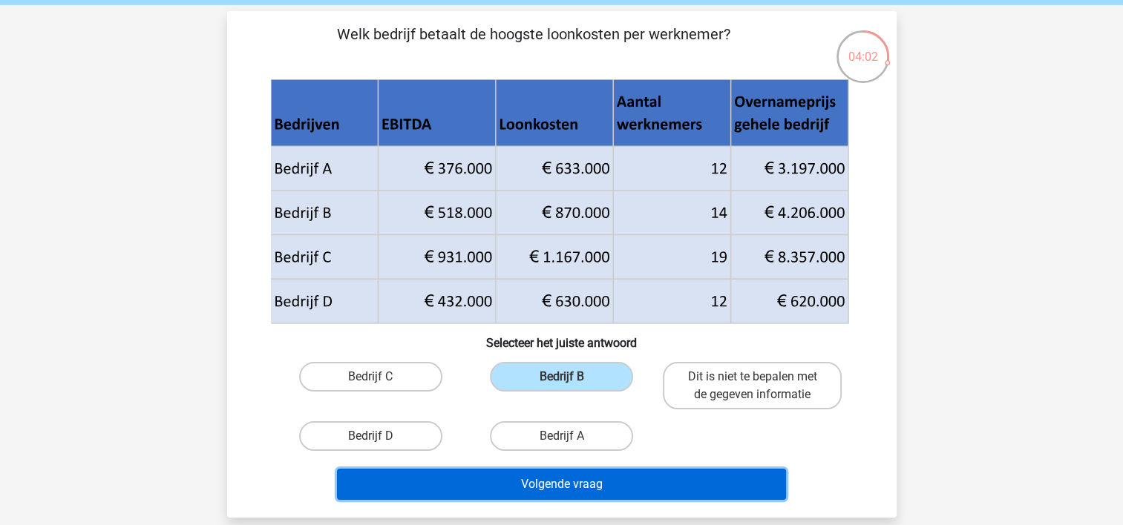
click at [556, 479] on button "Volgende vraag" at bounding box center [561, 484] width 449 height 31
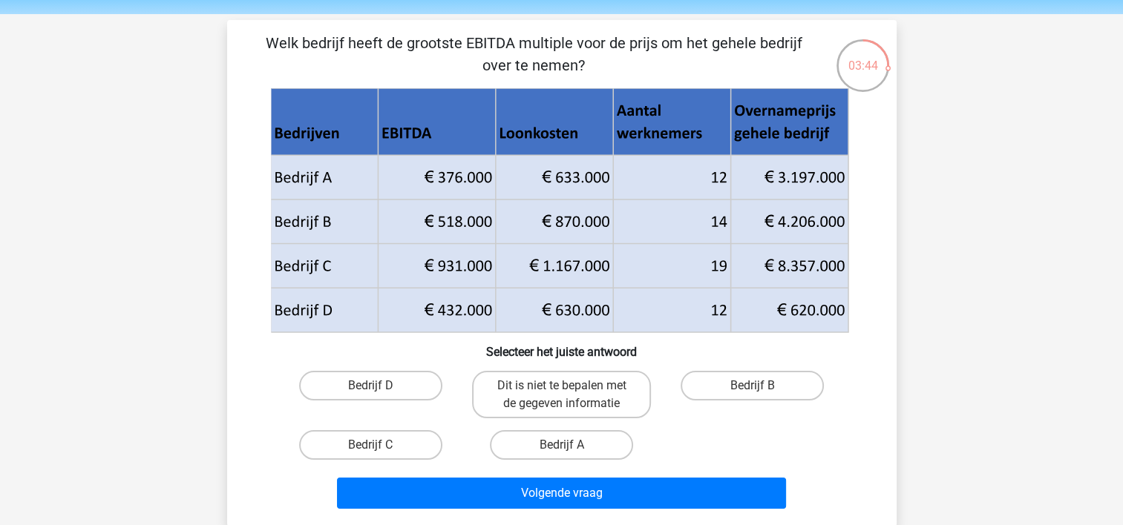
scroll to position [47, 0]
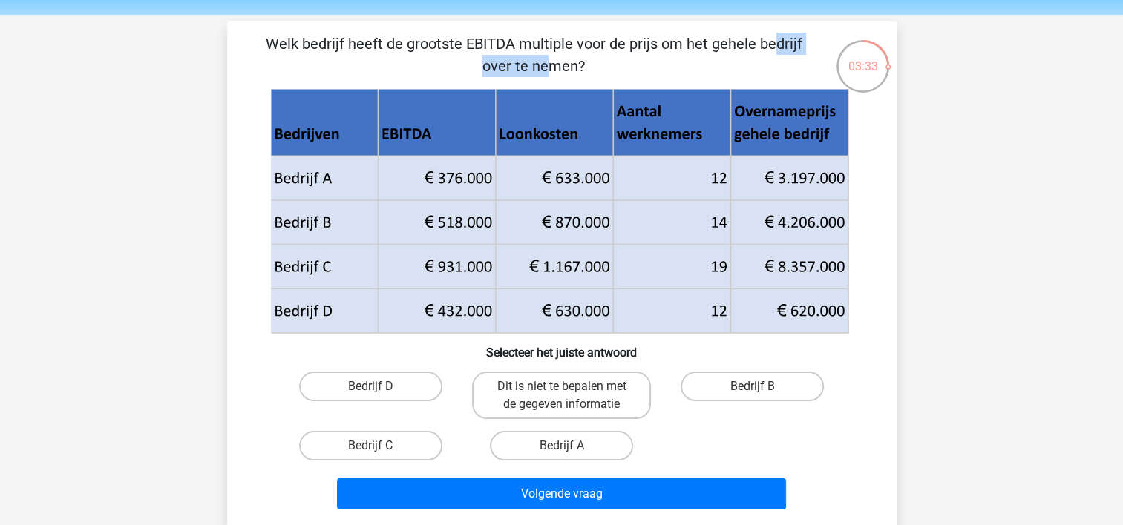
drag, startPoint x: 452, startPoint y: 44, endPoint x: 559, endPoint y: 39, distance: 107.7
click at [559, 39] on p "Welk bedrijf heeft de grootste EBITDA multiple voor de prijs om het gehele bedr…" at bounding box center [534, 55] width 566 height 45
copy p "EBITDA multiple"
click at [669, 65] on p "Welk bedrijf heeft de grootste EBITDA multiple voor de prijs om het gehele bedr…" at bounding box center [534, 55] width 566 height 45
drag, startPoint x: 669, startPoint y: 65, endPoint x: 587, endPoint y: 392, distance: 337.2
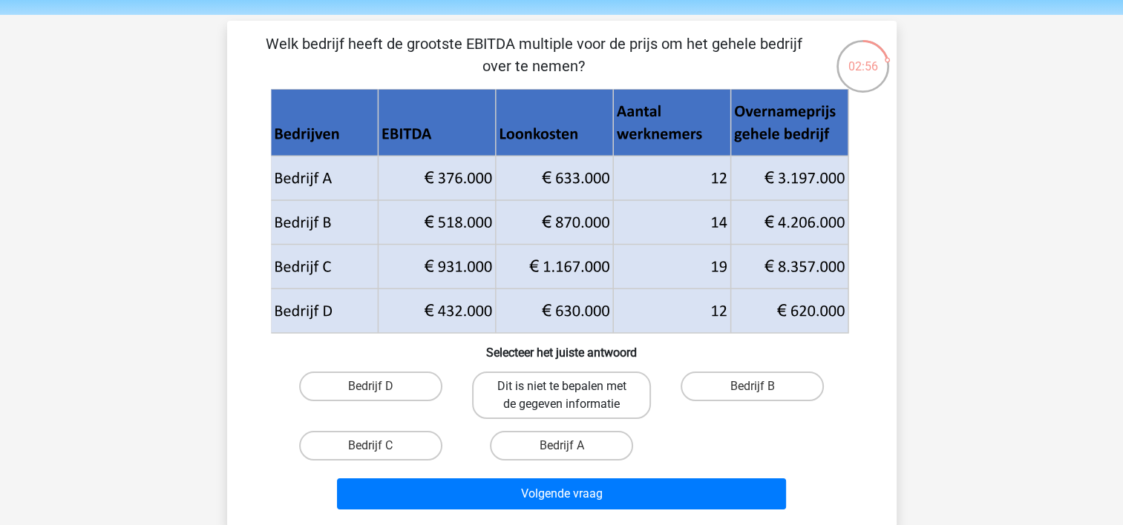
click at [587, 392] on label "Dit is niet te bepalen met de gegeven informatie" at bounding box center [561, 395] width 179 height 47
click at [571, 392] on input "Dit is niet te bepalen met de gegeven informatie" at bounding box center [566, 392] width 10 height 10
radio input "true"
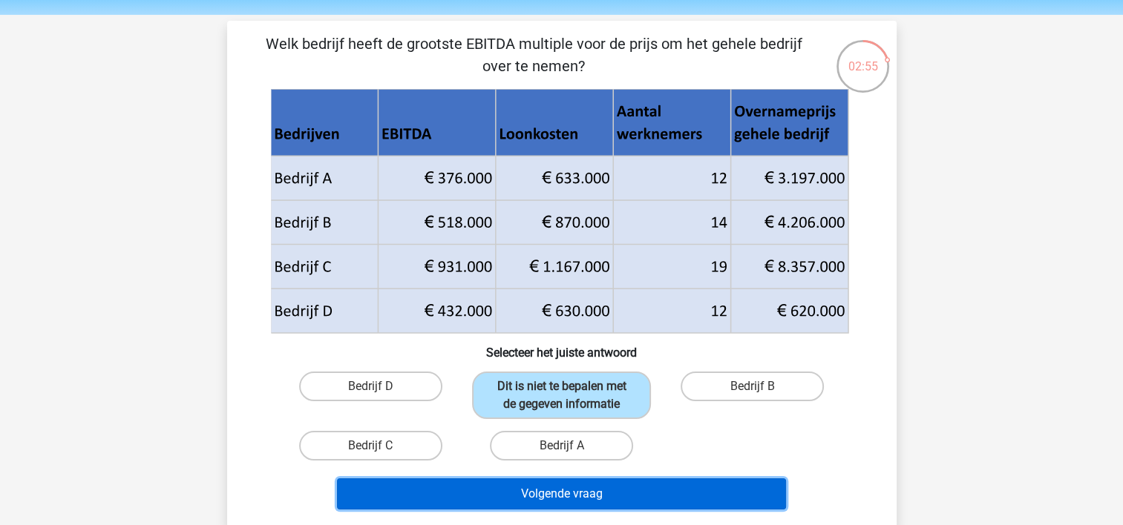
click at [605, 487] on button "Volgende vraag" at bounding box center [561, 494] width 449 height 31
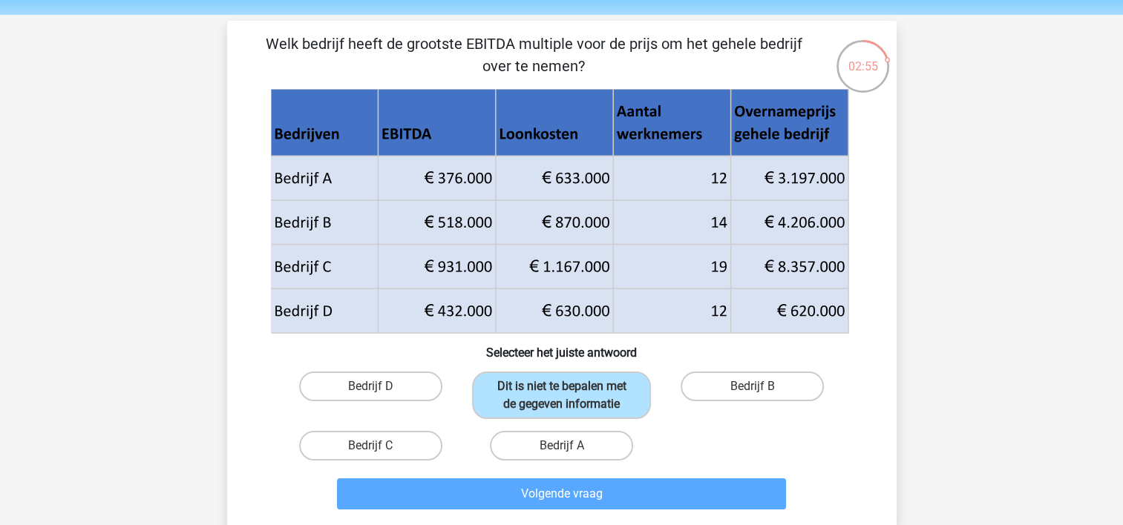
scroll to position [68, 0]
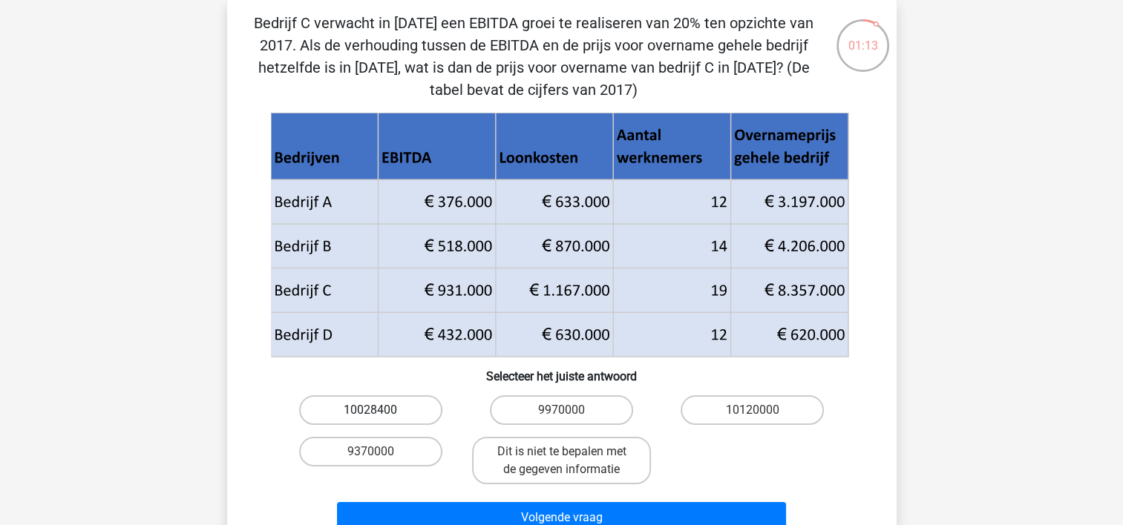
click at [383, 407] on label "10028400" at bounding box center [370, 410] width 143 height 30
click at [380, 410] on input "10028400" at bounding box center [375, 415] width 10 height 10
radio input "true"
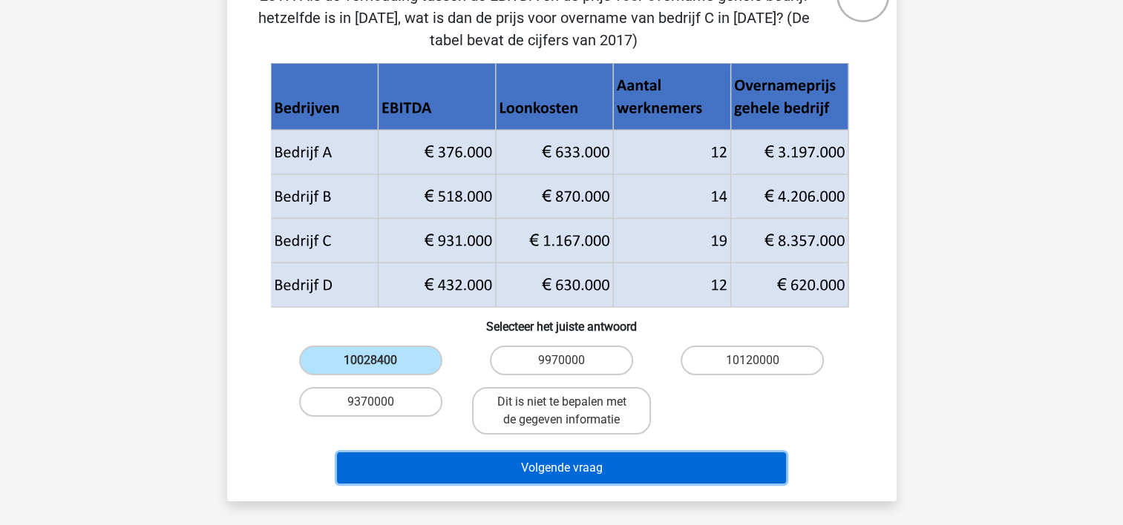
click at [644, 470] on button "Volgende vraag" at bounding box center [561, 468] width 449 height 31
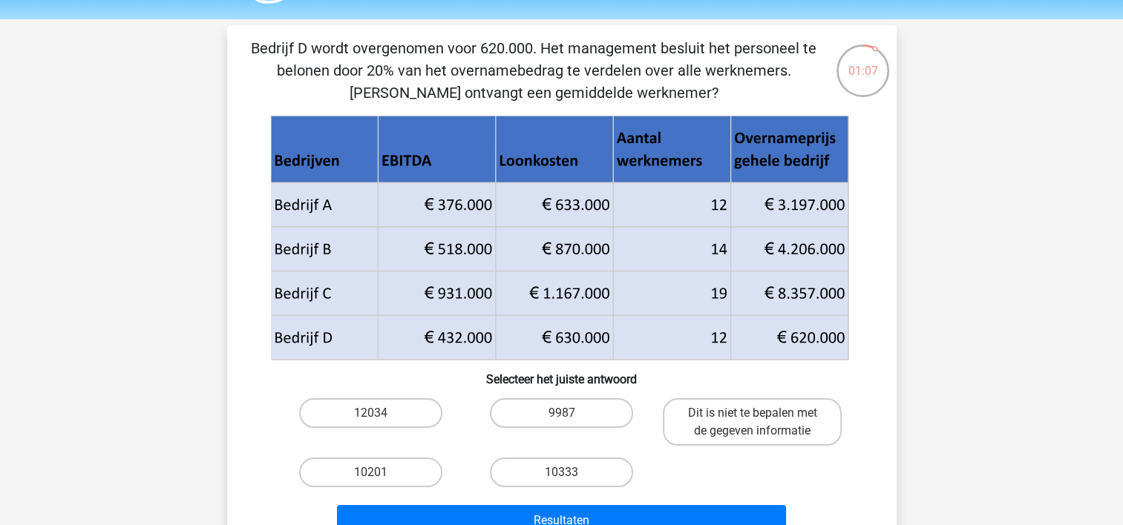
scroll to position [50, 0]
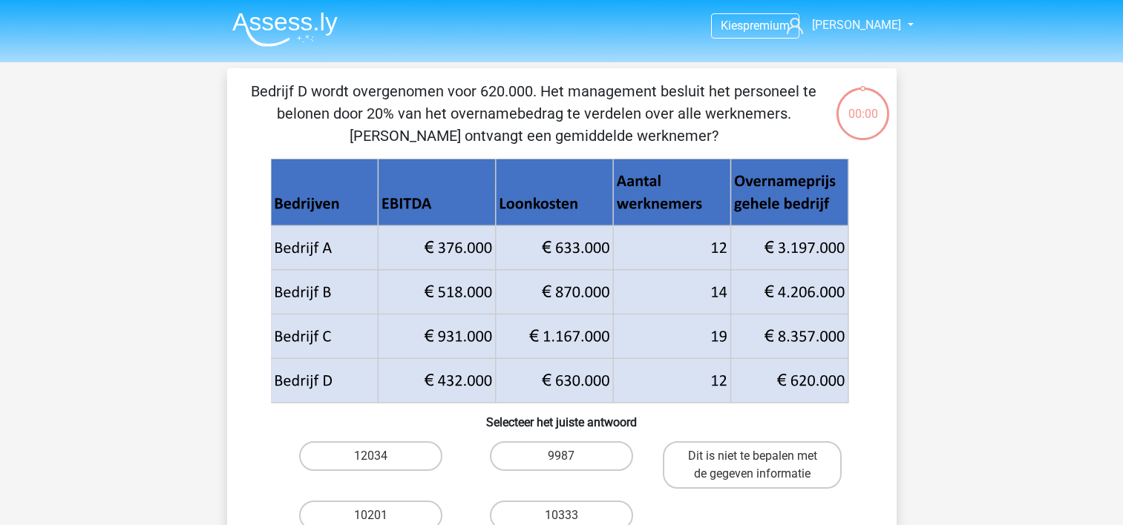
scroll to position [50, 0]
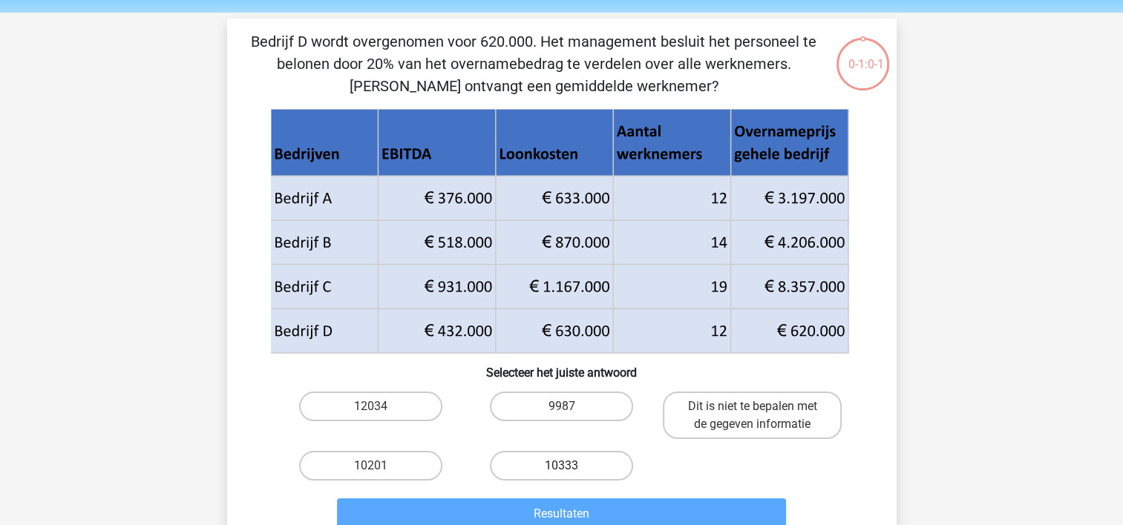
click at [553, 462] on label "10333" at bounding box center [561, 466] width 143 height 30
click at [561, 466] on input "10333" at bounding box center [566, 471] width 10 height 10
radio input "true"
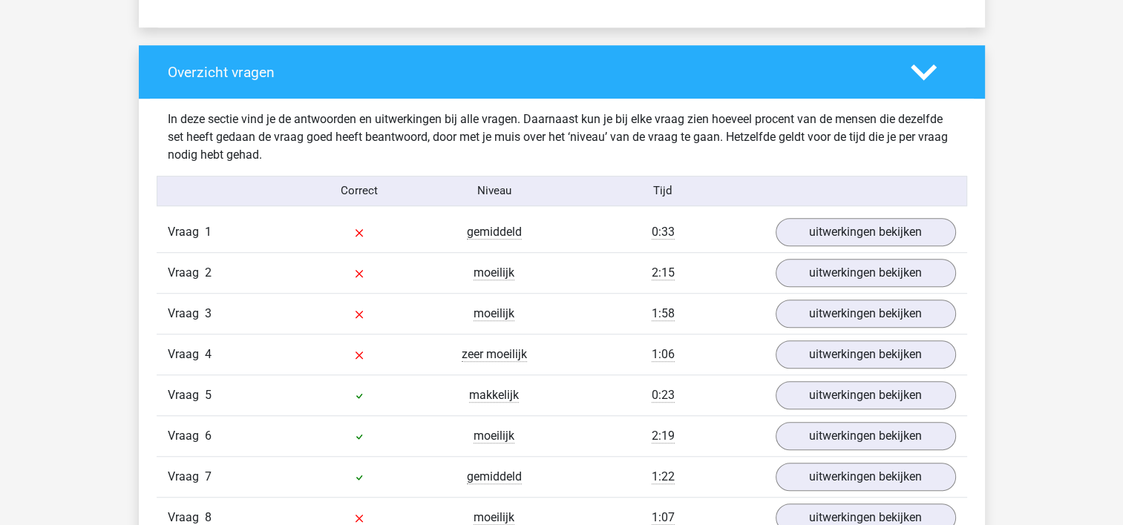
scroll to position [1068, 0]
click at [858, 222] on link "uitwerkingen bekijken" at bounding box center [864, 232] width 207 height 33
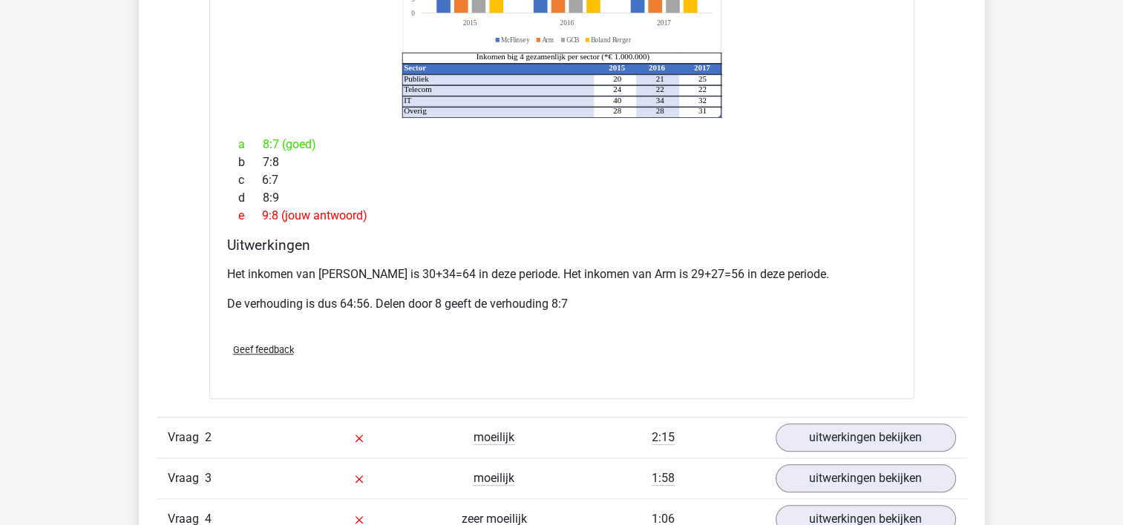
scroll to position [1578, 0]
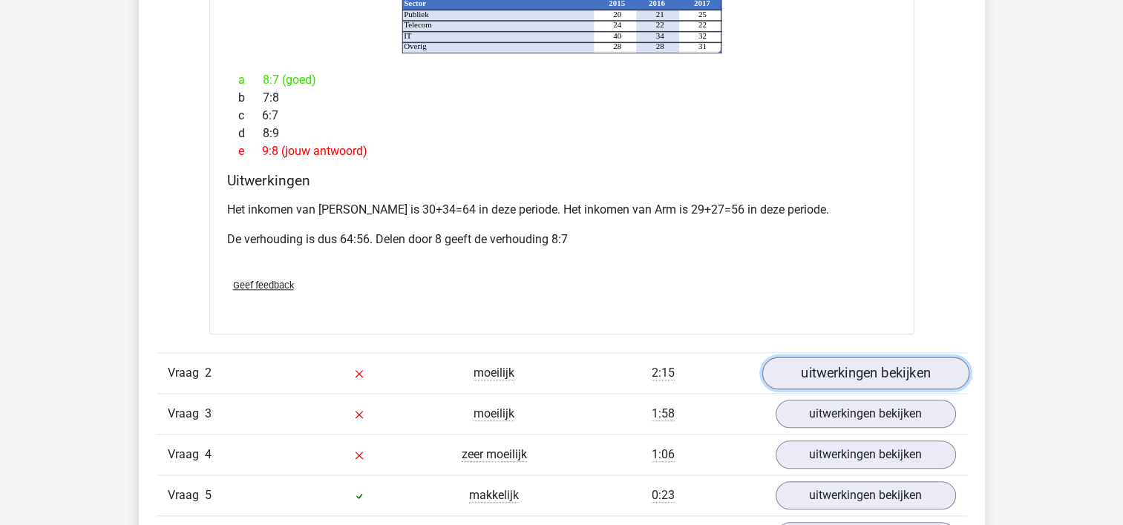
click at [798, 357] on link "uitwerkingen bekijken" at bounding box center [864, 373] width 207 height 33
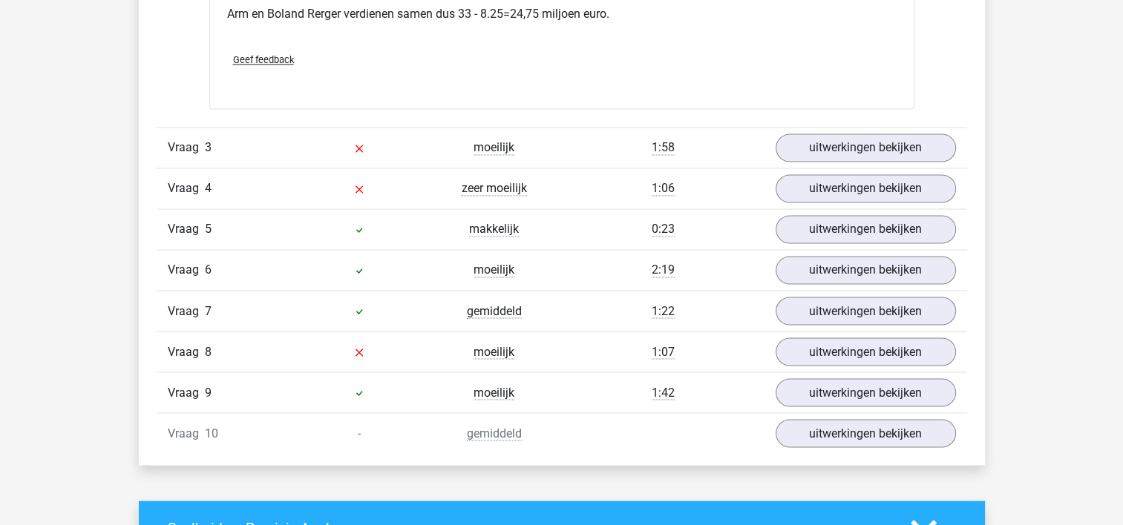
scroll to position [2520, 0]
click at [847, 131] on link "uitwerkingen bekijken" at bounding box center [864, 147] width 207 height 33
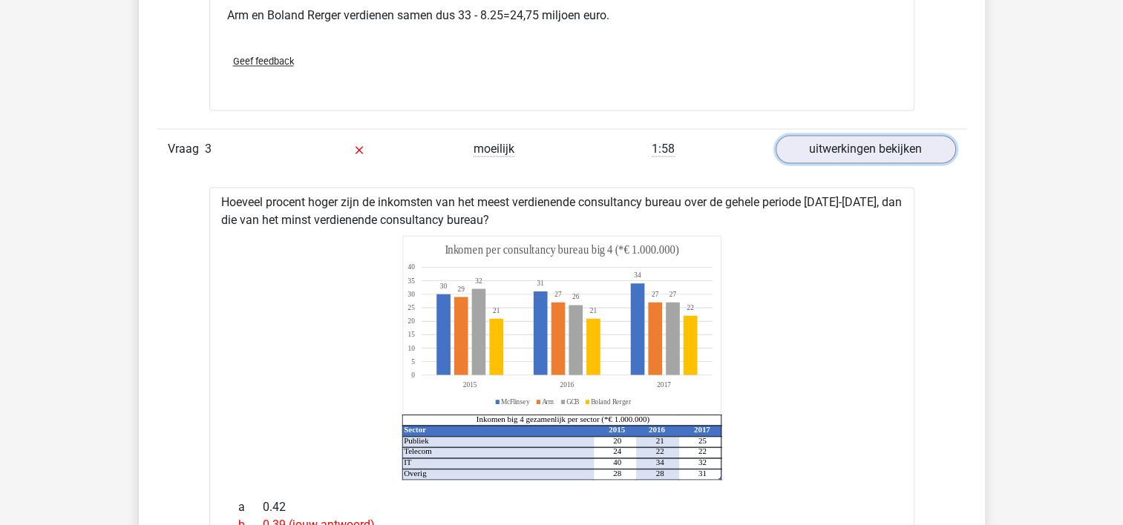
scroll to position [2516, 0]
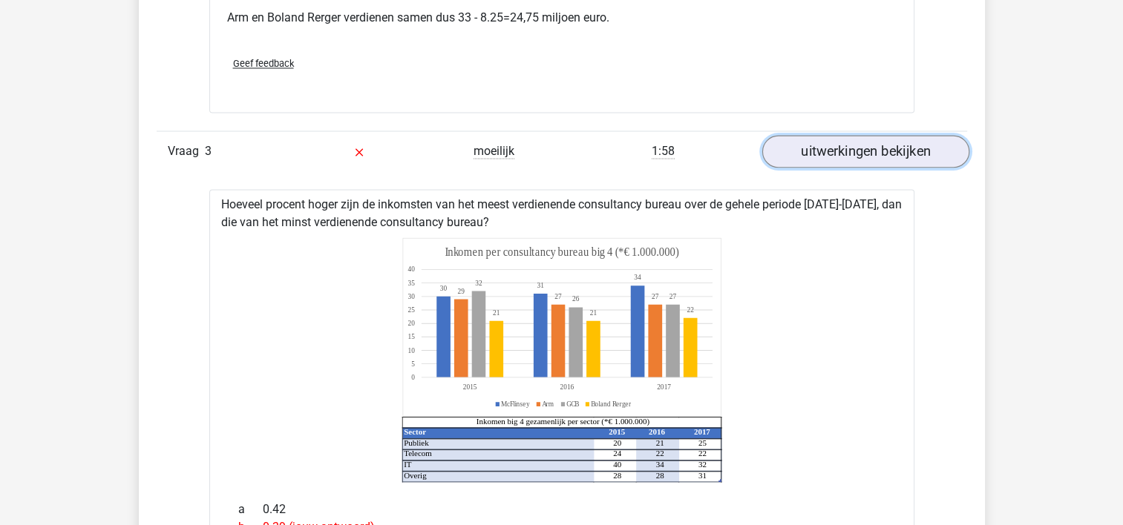
click at [846, 135] on link "uitwerkingen bekijken" at bounding box center [864, 151] width 207 height 33
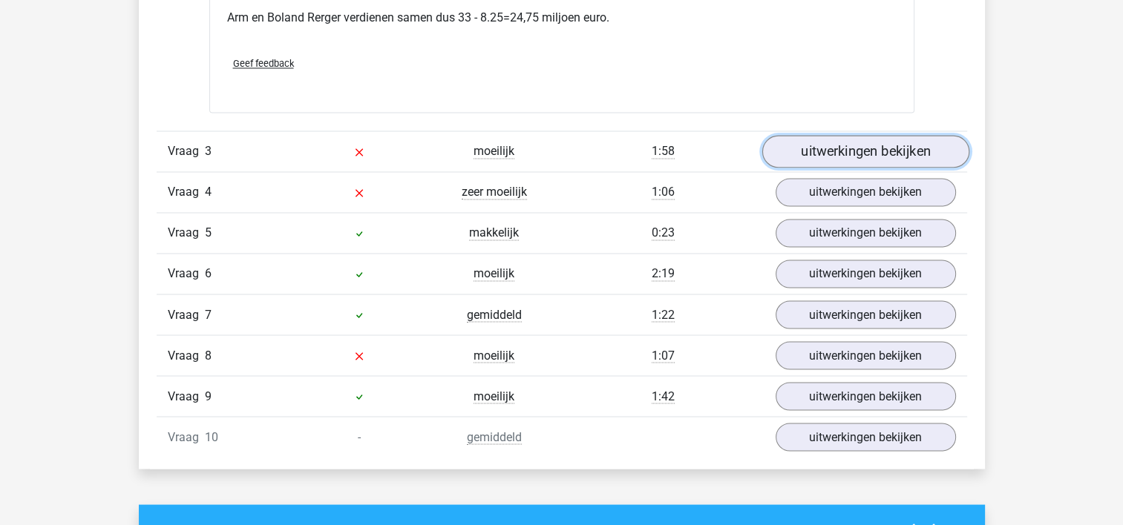
click at [846, 135] on link "uitwerkingen bekijken" at bounding box center [864, 151] width 207 height 33
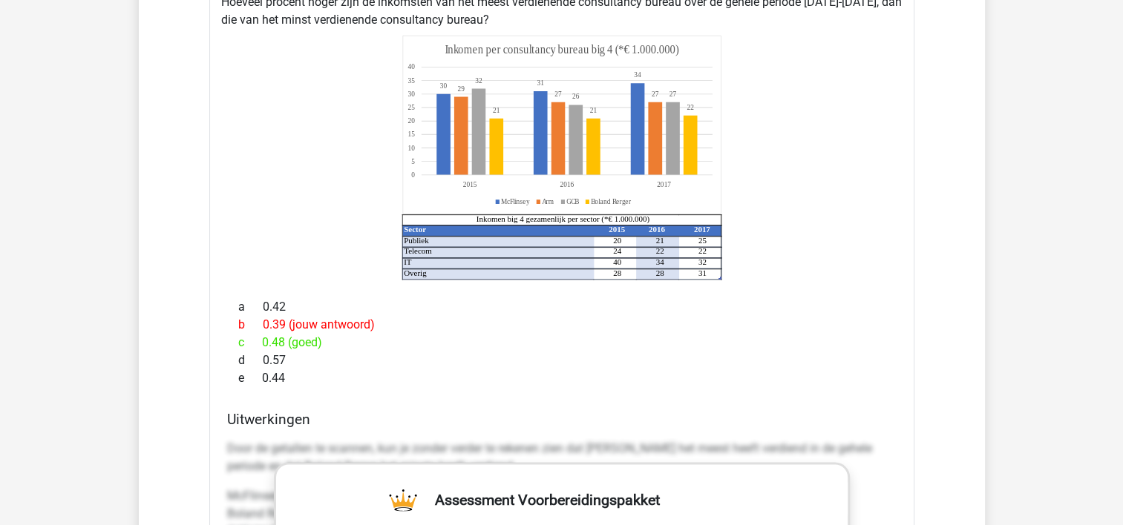
scroll to position [2447, 0]
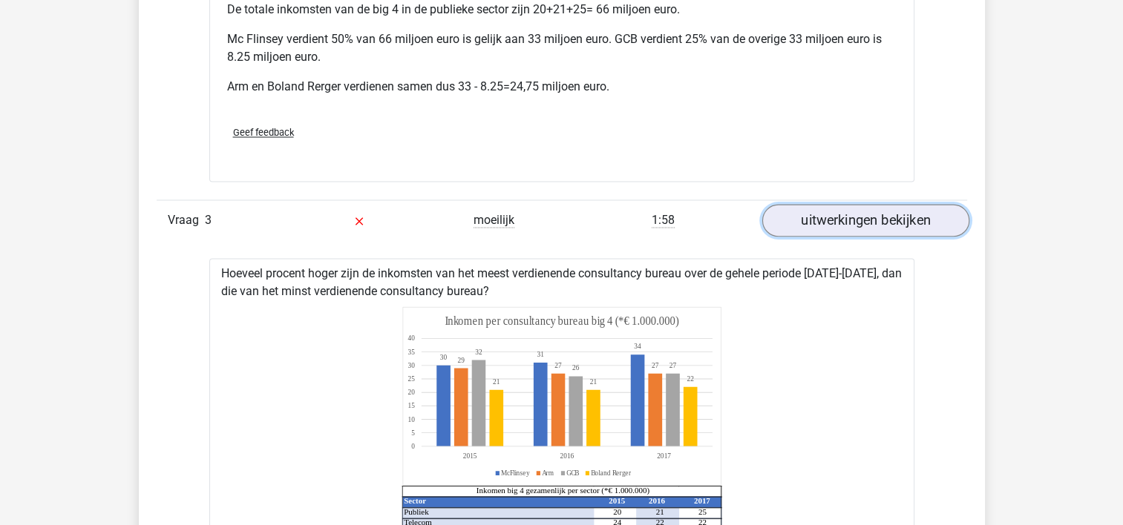
click at [847, 204] on link "uitwerkingen bekijken" at bounding box center [864, 220] width 207 height 33
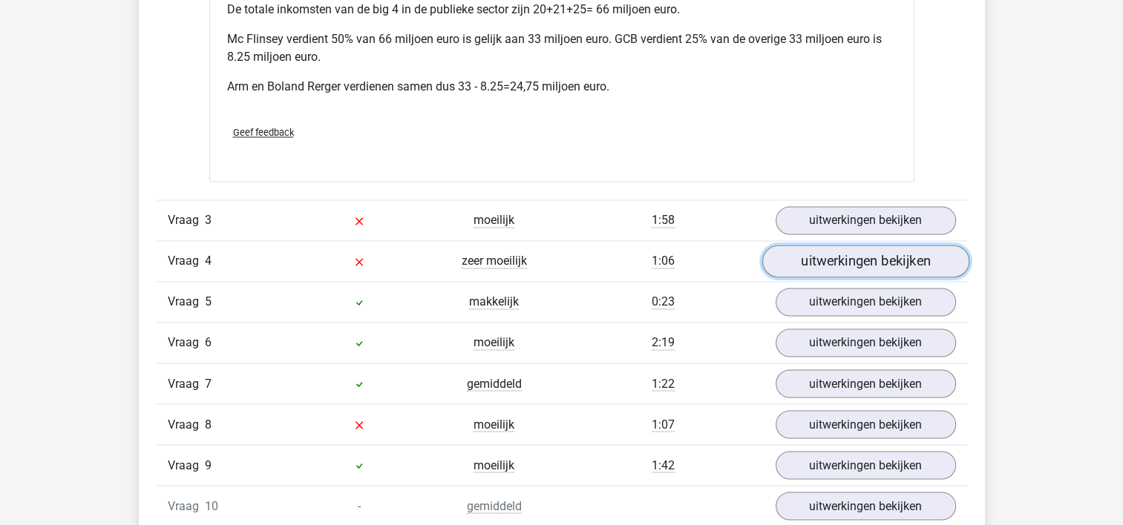
click at [834, 245] on link "uitwerkingen bekijken" at bounding box center [864, 261] width 207 height 33
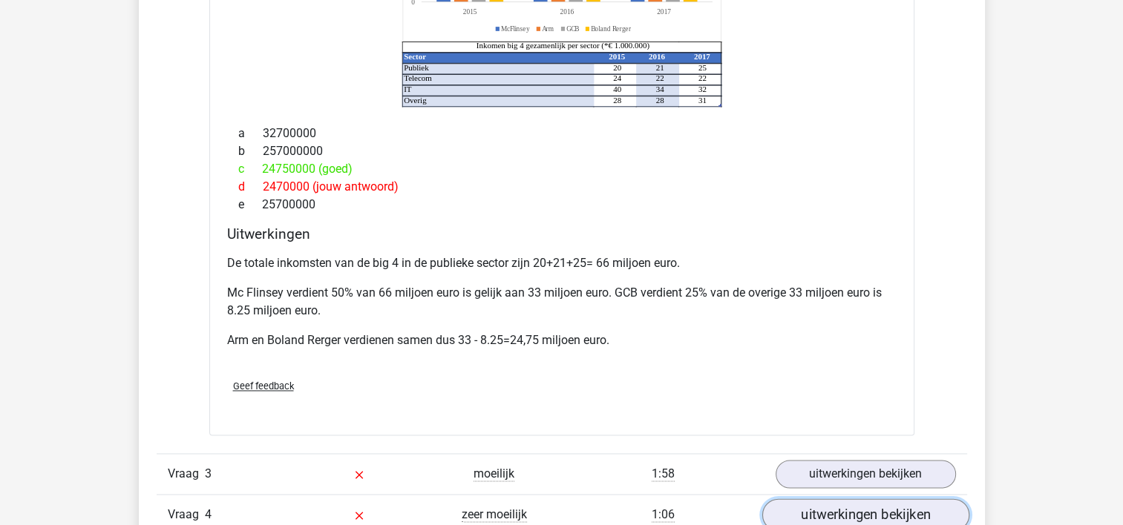
scroll to position [2169, 0]
